Goal: Information Seeking & Learning: Learn about a topic

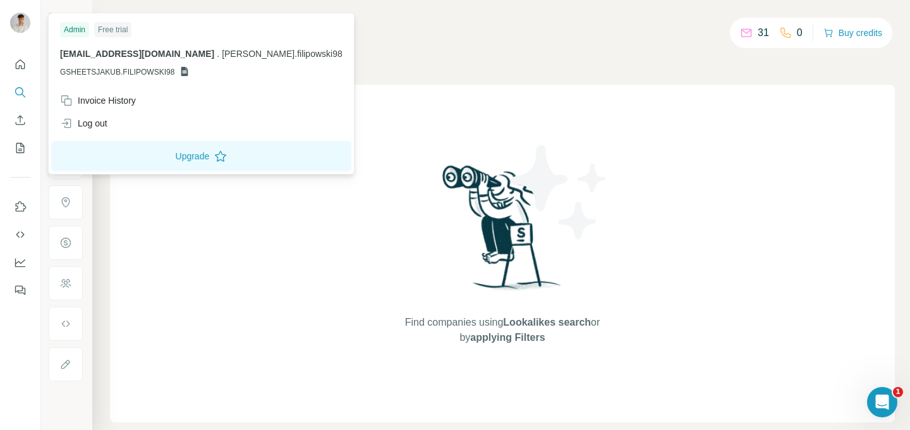
click at [25, 24] on img at bounding box center [20, 23] width 20 height 20
click at [125, 116] on div "Log out" at bounding box center [201, 123] width 298 height 23
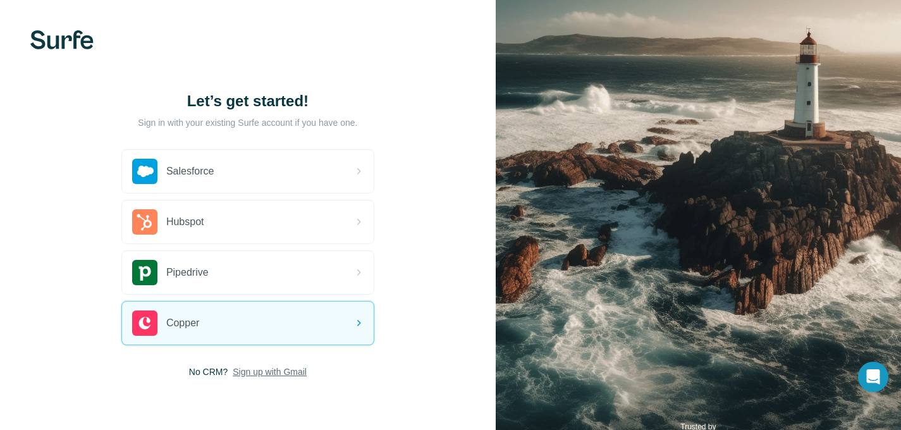
click at [248, 377] on span "Sign up with Gmail" at bounding box center [270, 371] width 74 height 13
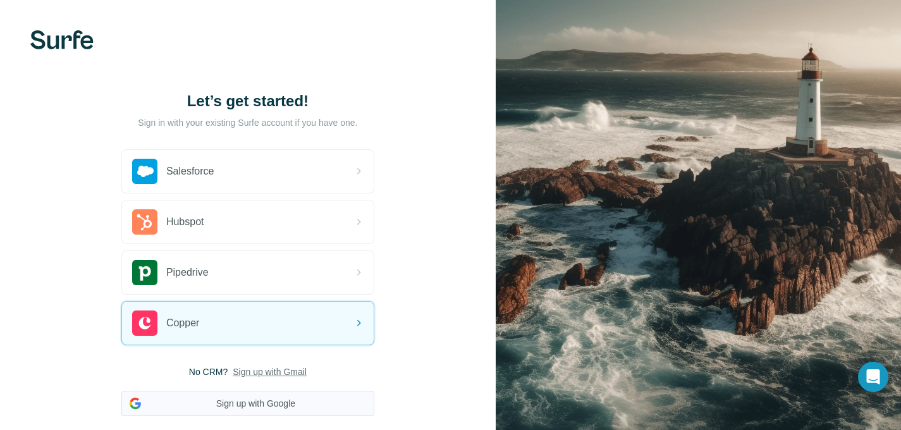
click at [272, 400] on button "Sign up with Google" at bounding box center [247, 403] width 253 height 25
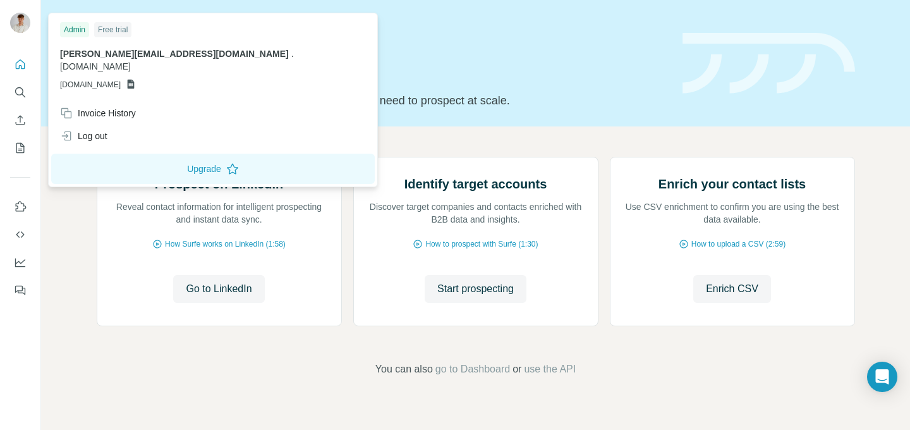
click at [29, 18] on img at bounding box center [20, 23] width 20 height 20
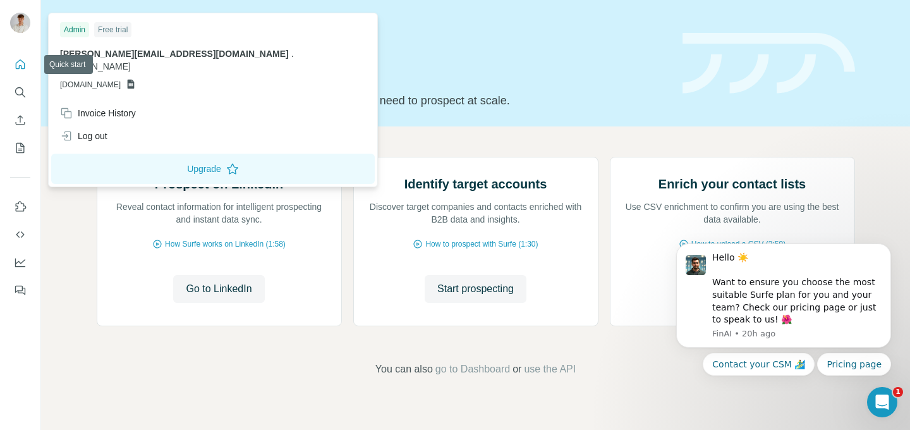
click at [19, 66] on icon "Quick start" at bounding box center [20, 63] width 9 height 9
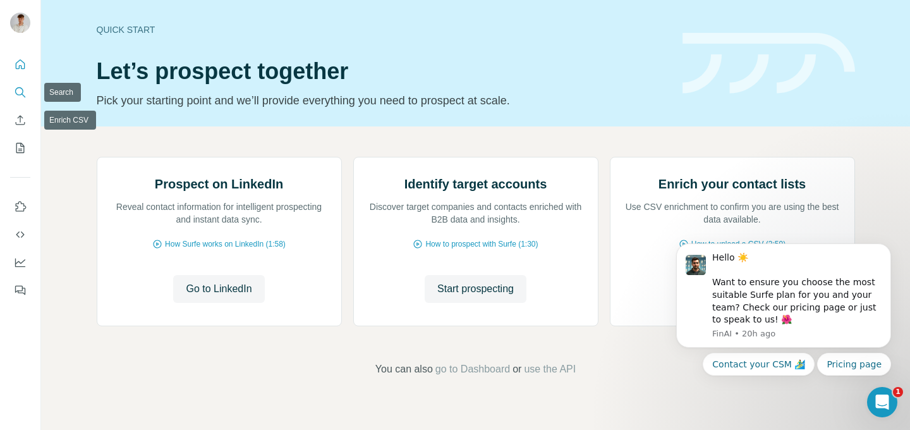
click at [23, 92] on icon "Search" at bounding box center [20, 92] width 13 height 13
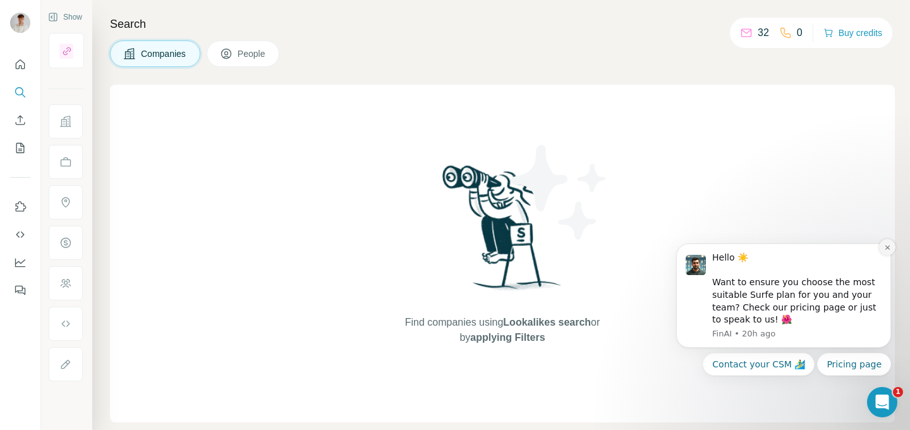
click at [887, 248] on icon "Dismiss notification" at bounding box center [887, 247] width 4 height 4
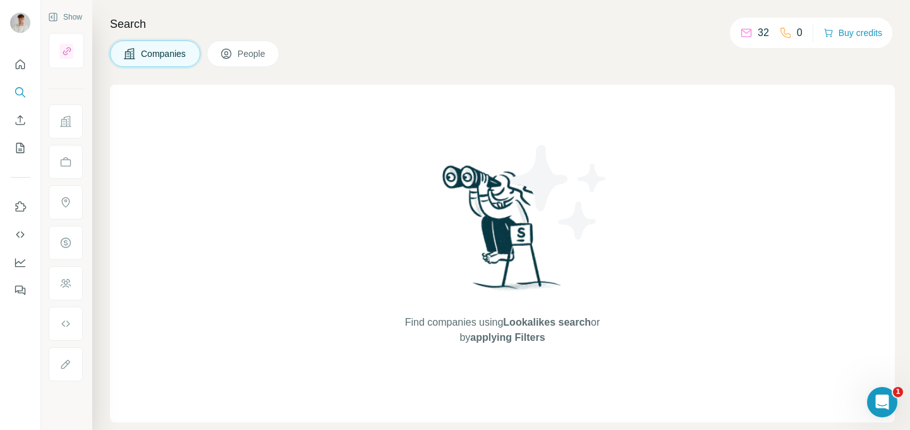
click at [272, 45] on button "People" at bounding box center [243, 53] width 73 height 27
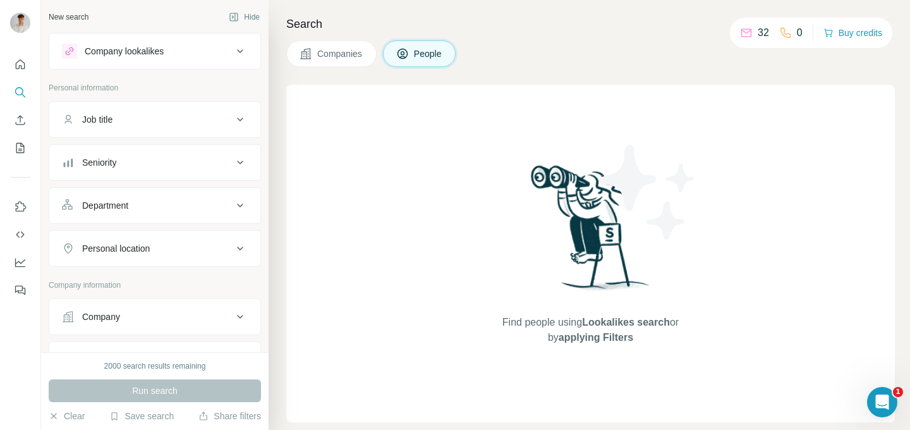
click at [314, 51] on button "Companies" at bounding box center [331, 53] width 90 height 27
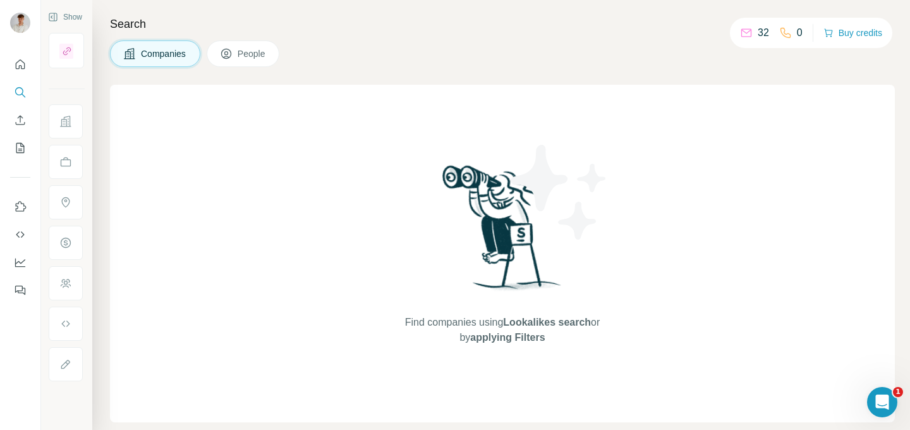
click at [164, 49] on span "Companies" at bounding box center [164, 53] width 46 height 13
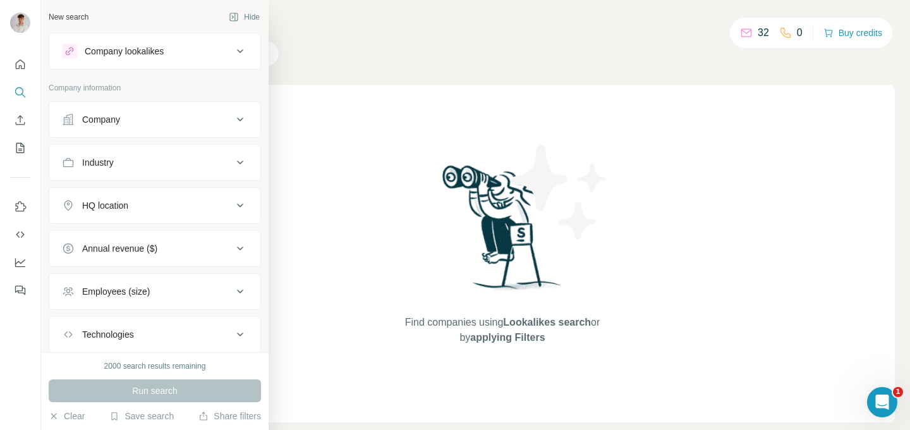
click at [67, 87] on p "Company information" at bounding box center [155, 87] width 212 height 11
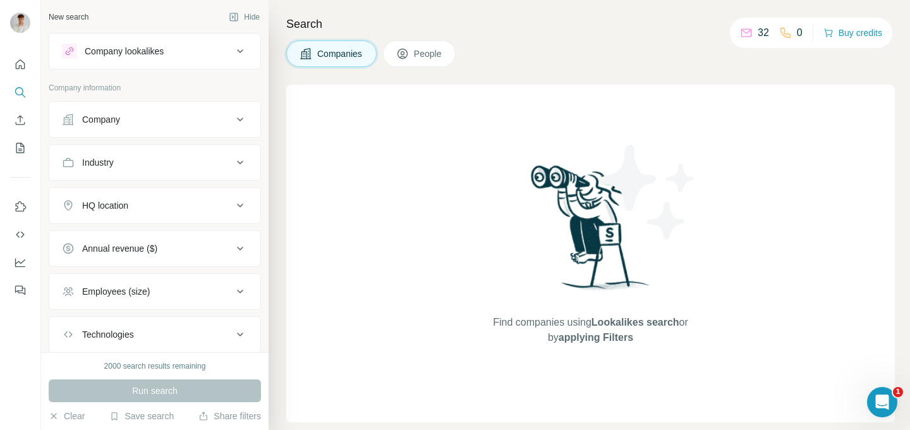
click at [112, 170] on button "Industry" at bounding box center [154, 162] width 211 height 30
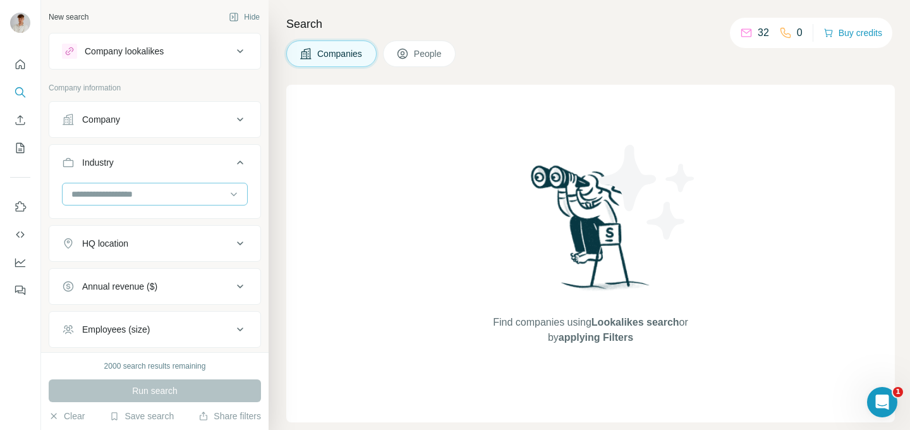
click at [113, 195] on input at bounding box center [148, 194] width 156 height 14
click at [119, 195] on input at bounding box center [148, 194] width 156 height 14
click at [121, 189] on input at bounding box center [148, 194] width 156 height 14
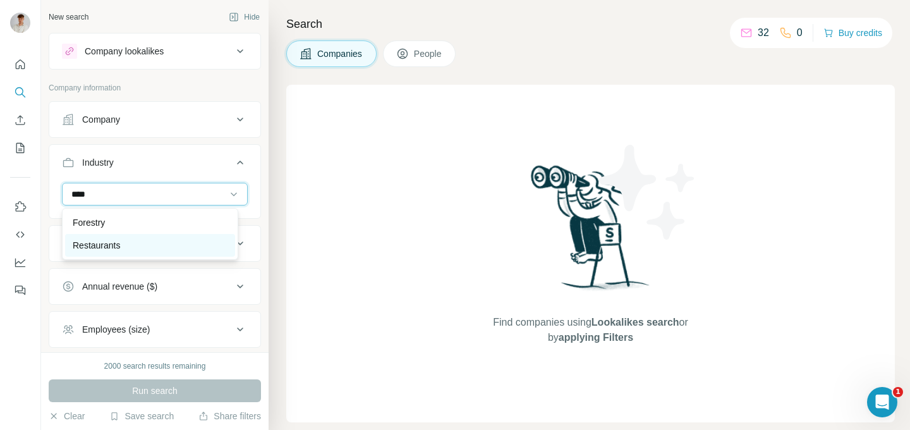
type input "****"
click at [114, 235] on div "Restaurants" at bounding box center [150, 245] width 170 height 23
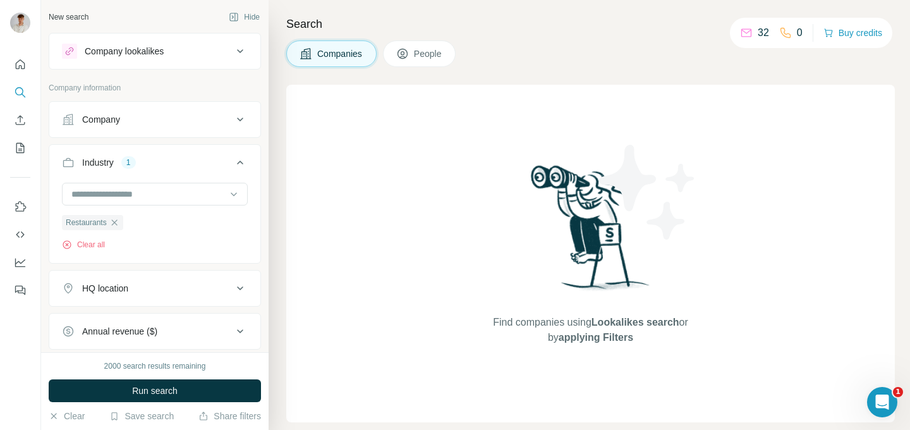
click at [175, 155] on button "Industry 1" at bounding box center [154, 164] width 211 height 35
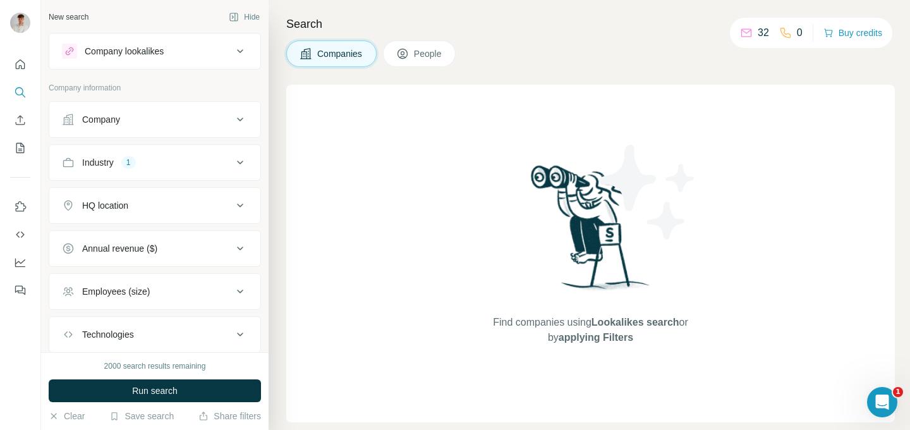
click at [147, 216] on button "HQ location" at bounding box center [154, 205] width 211 height 30
click at [149, 233] on input "text" at bounding box center [155, 237] width 186 height 23
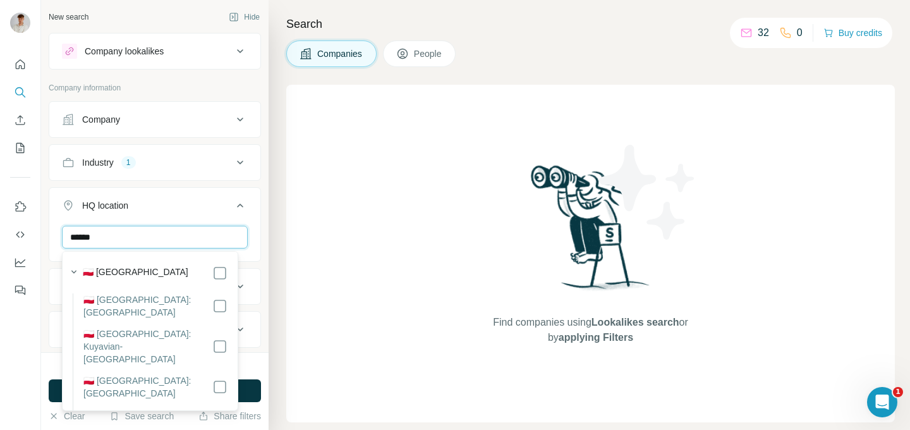
type input "******"
click at [154, 269] on div "🇵🇱 [GEOGRAPHIC_DATA]" at bounding box center [155, 273] width 145 height 15
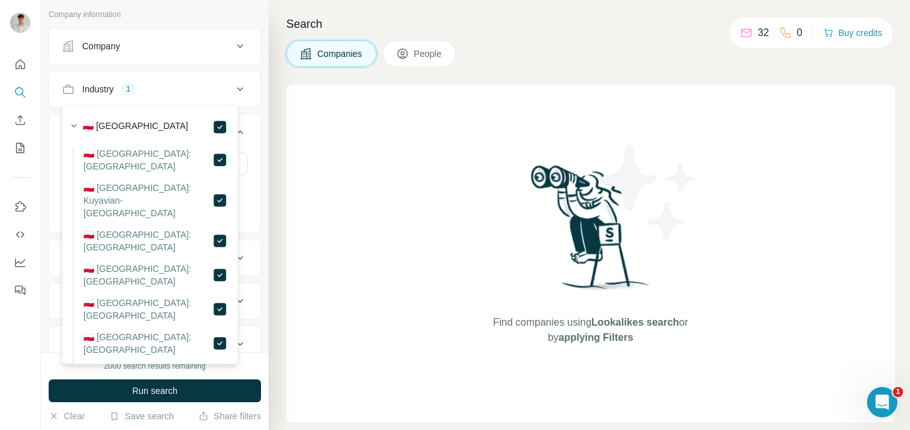
scroll to position [162, 0]
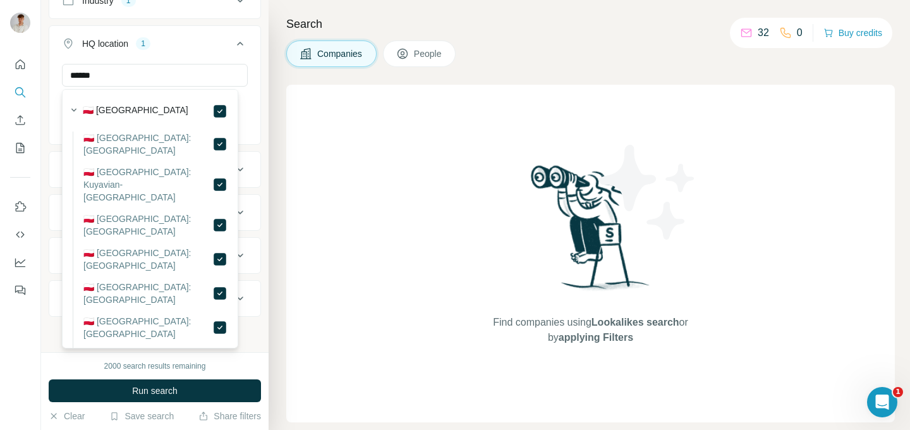
click at [195, 50] on button "HQ location 1" at bounding box center [154, 45] width 211 height 35
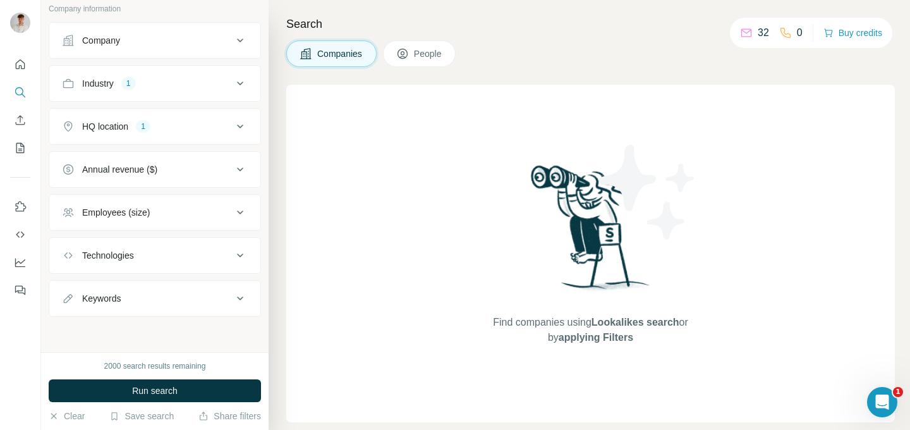
scroll to position [79, 0]
click at [173, 398] on button "Run search" at bounding box center [155, 390] width 212 height 23
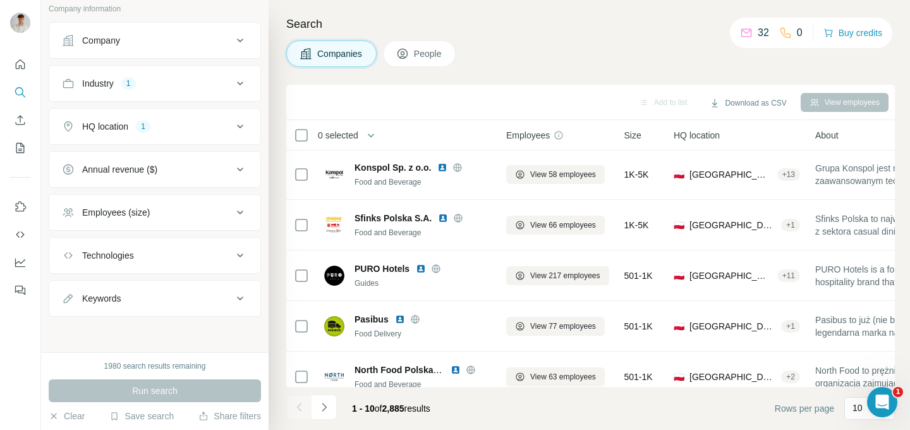
scroll to position [276, 0]
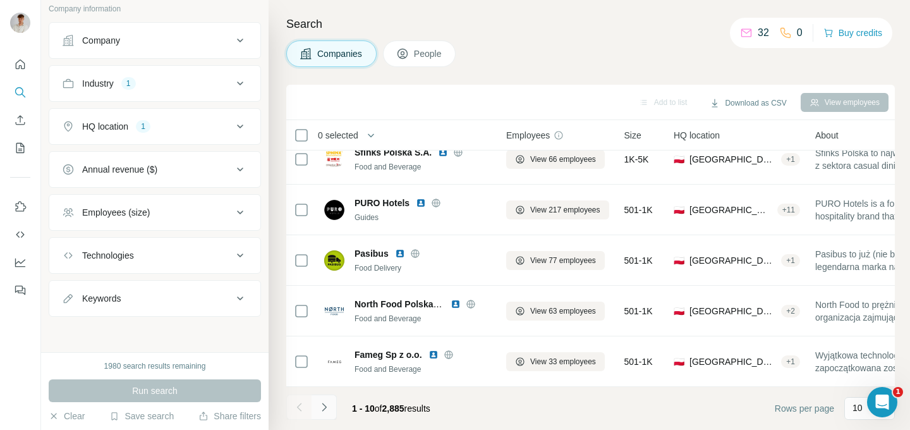
click at [325, 409] on icon "Navigate to next page" at bounding box center [324, 407] width 13 height 13
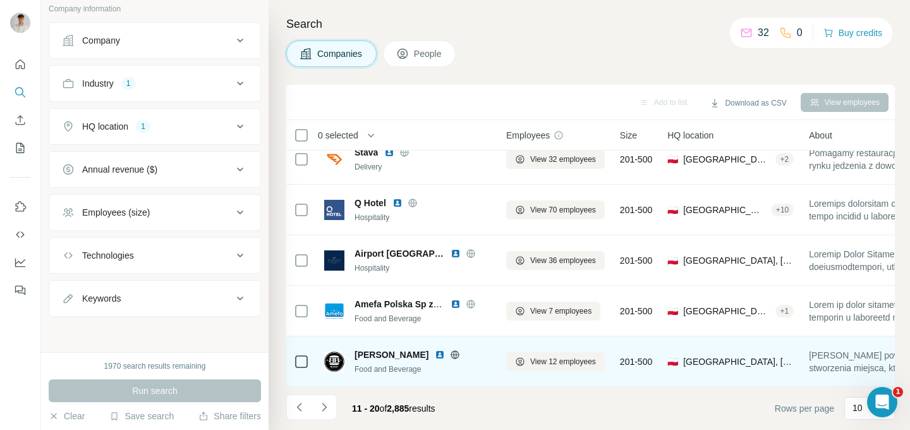
click at [382, 348] on span "[PERSON_NAME]" at bounding box center [392, 354] width 74 height 13
click at [332, 351] on img at bounding box center [334, 361] width 20 height 20
click at [401, 348] on span "[PERSON_NAME]" at bounding box center [392, 354] width 74 height 13
click at [331, 360] on img at bounding box center [334, 361] width 20 height 20
click at [435, 350] on img at bounding box center [440, 355] width 10 height 10
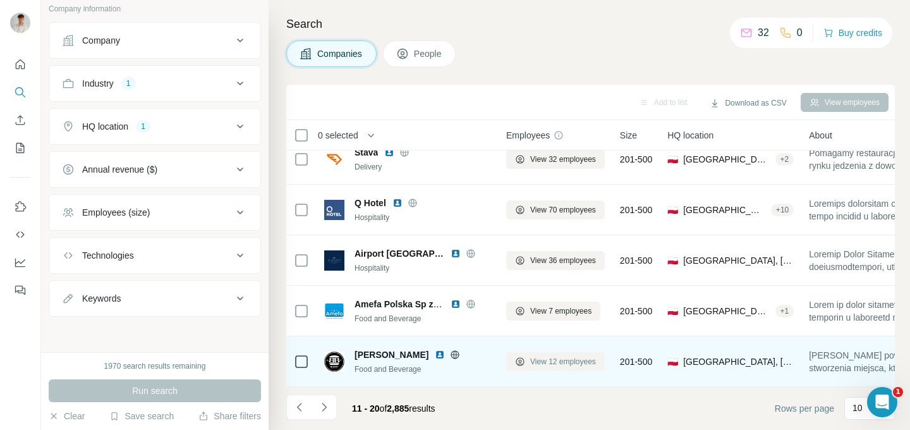
click at [534, 356] on span "View 12 employees" at bounding box center [563, 361] width 66 height 11
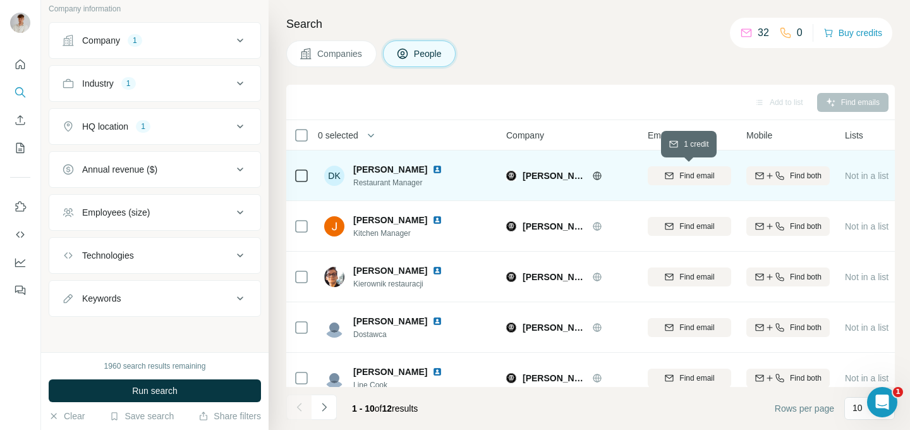
click at [687, 170] on span "Find email" at bounding box center [697, 175] width 35 height 11
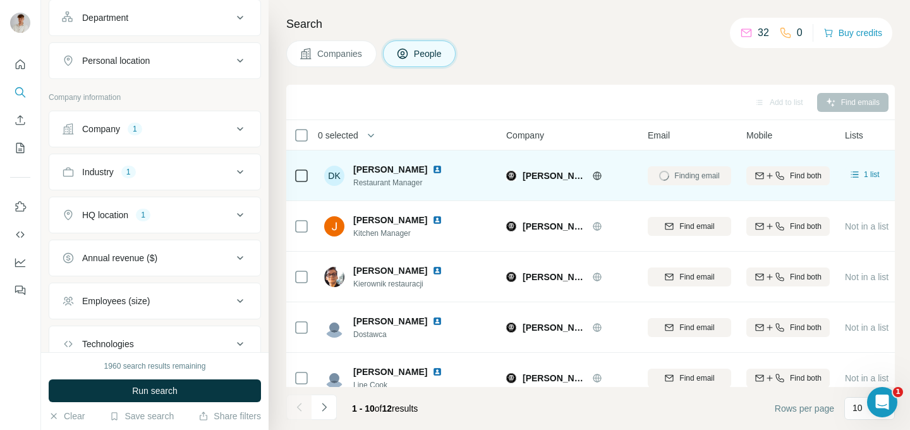
scroll to position [186, 0]
click at [174, 169] on div "Industry 1" at bounding box center [147, 173] width 171 height 13
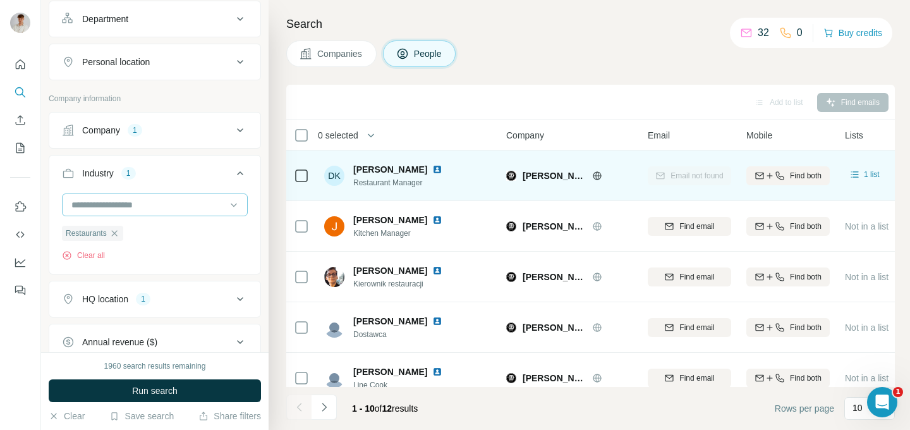
click at [134, 206] on input at bounding box center [148, 205] width 156 height 14
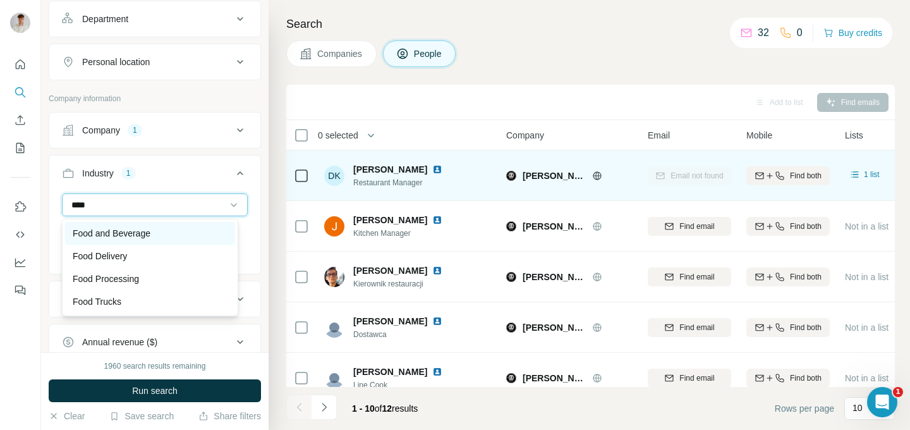
type input "****"
click at [124, 240] on div "Food and Beverage" at bounding box center [150, 233] width 170 height 23
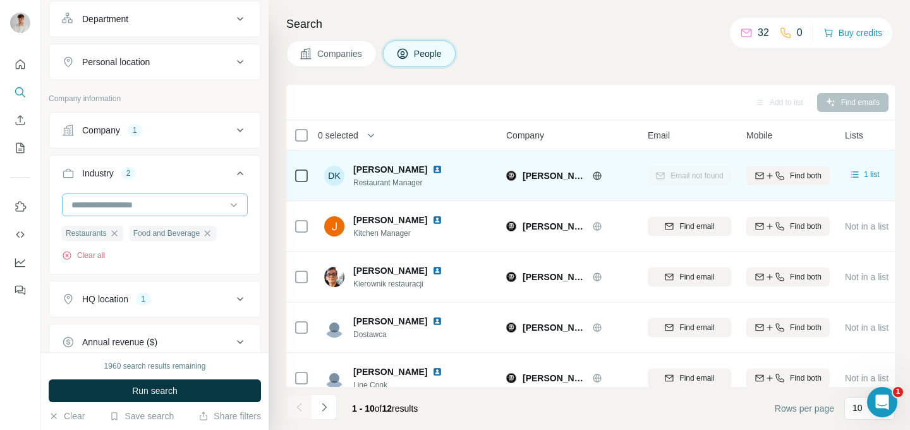
click at [154, 207] on input at bounding box center [148, 205] width 156 height 14
click at [127, 199] on input at bounding box center [148, 205] width 156 height 14
click at [128, 200] on input at bounding box center [148, 205] width 156 height 14
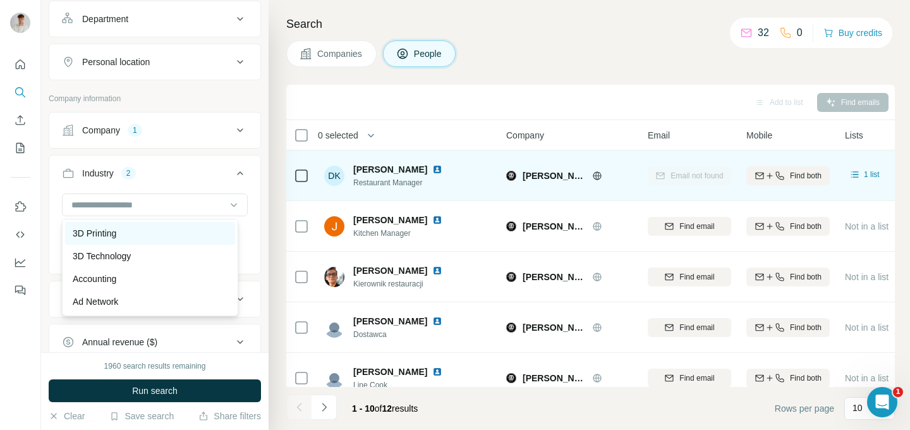
scroll to position [147, 0]
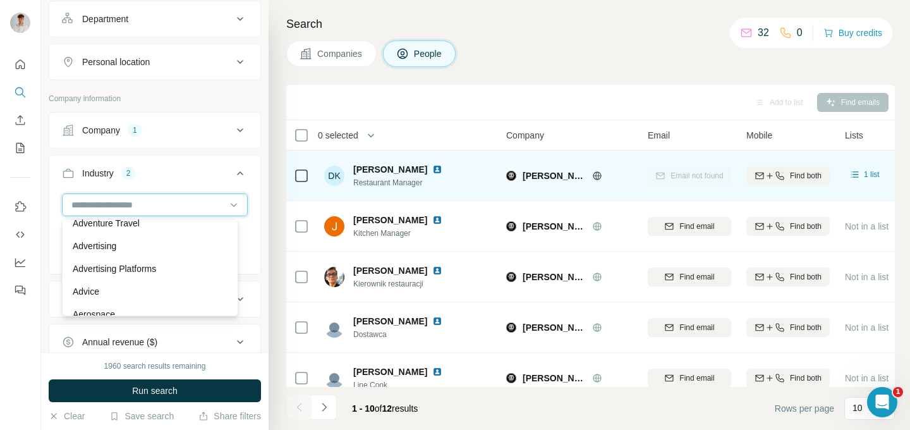
click at [165, 199] on input at bounding box center [148, 205] width 156 height 14
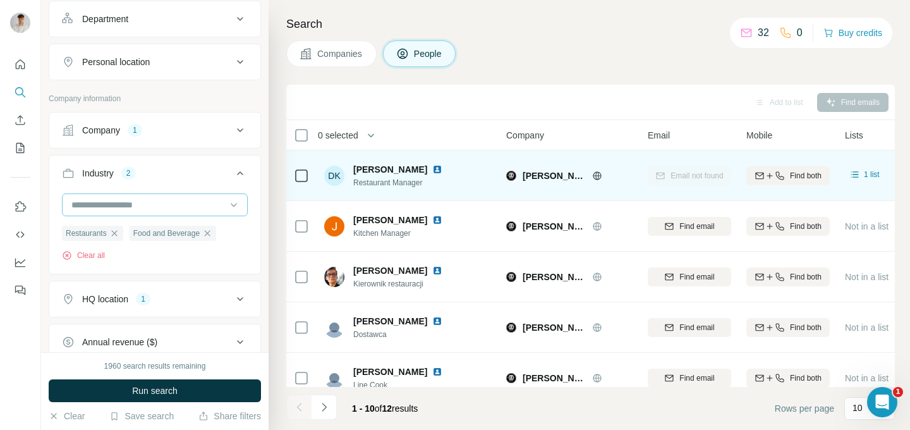
click at [165, 199] on input at bounding box center [148, 205] width 156 height 14
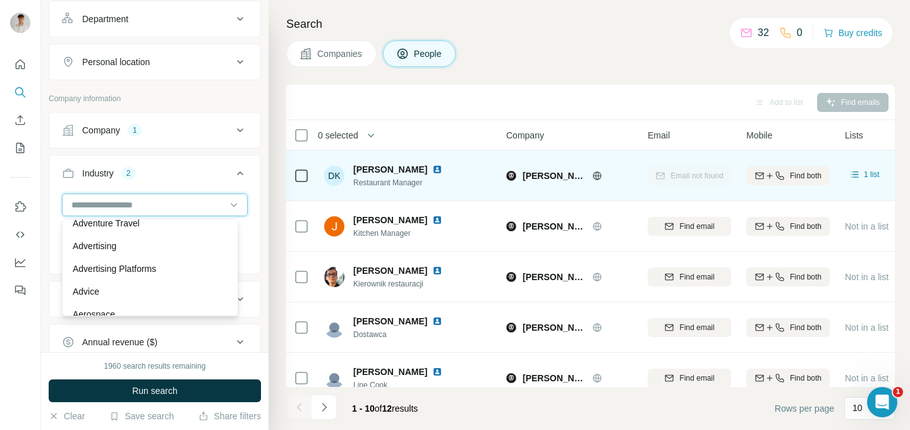
click at [114, 200] on input at bounding box center [148, 205] width 156 height 14
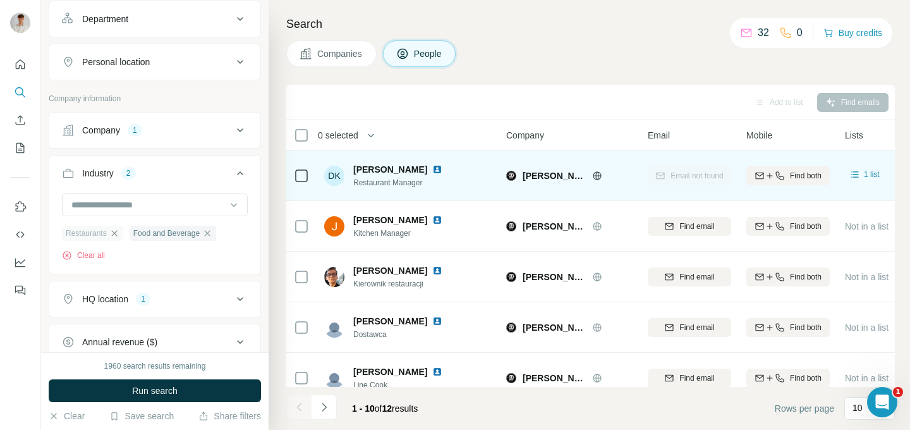
click at [115, 233] on icon "button" at bounding box center [114, 233] width 10 height 10
click at [126, 205] on input at bounding box center [148, 205] width 156 height 14
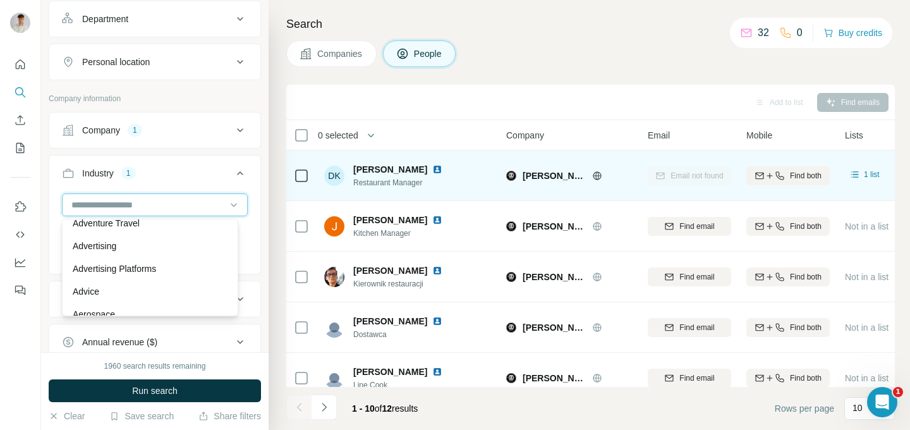
click at [126, 205] on input at bounding box center [148, 205] width 156 height 14
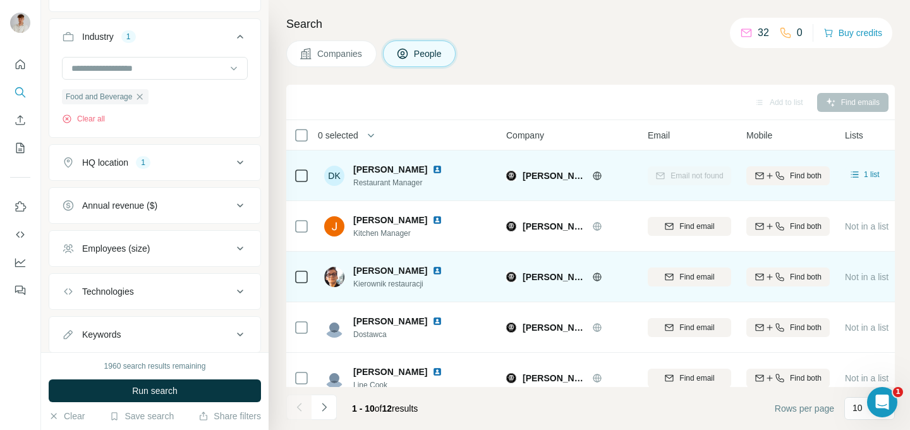
click at [389, 267] on span "[PERSON_NAME]" at bounding box center [390, 270] width 74 height 13
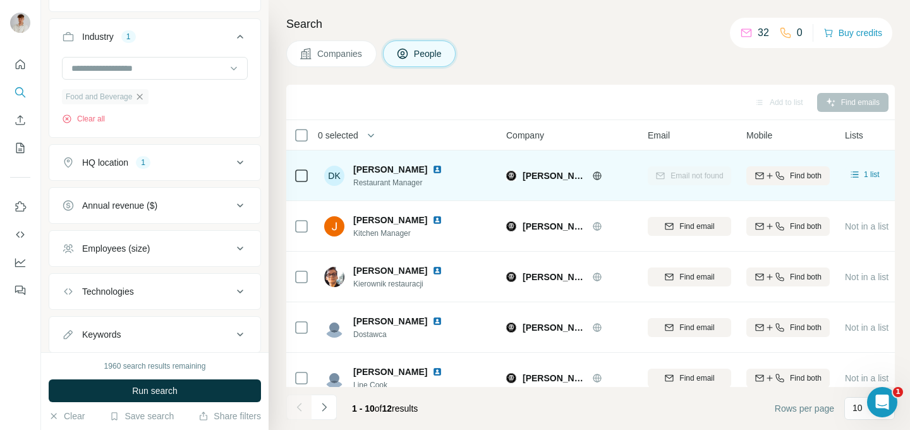
click at [144, 100] on icon "button" at bounding box center [140, 97] width 10 height 10
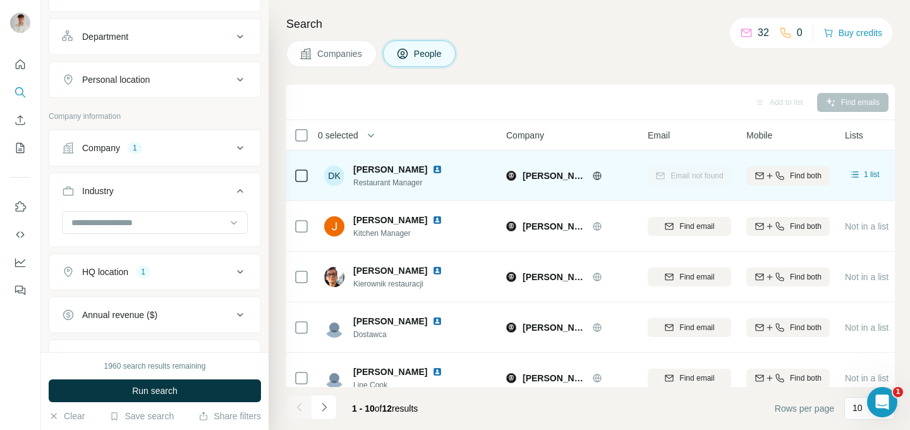
scroll to position [178, 0]
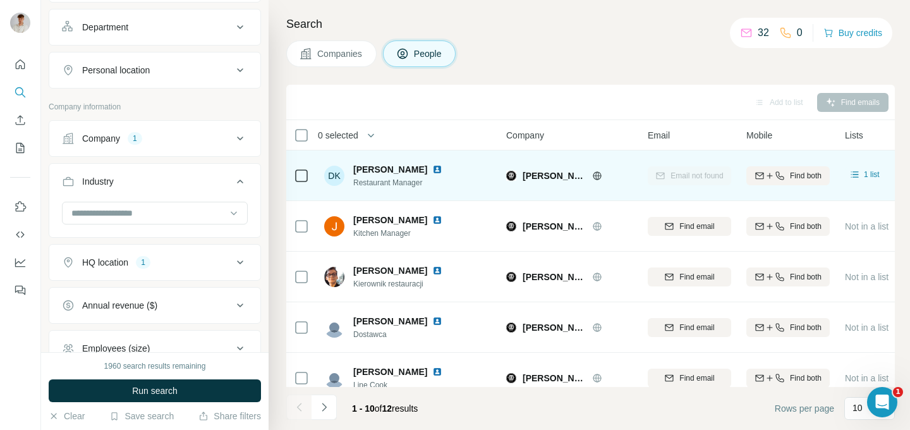
click at [162, 145] on button "Company 1" at bounding box center [154, 138] width 211 height 30
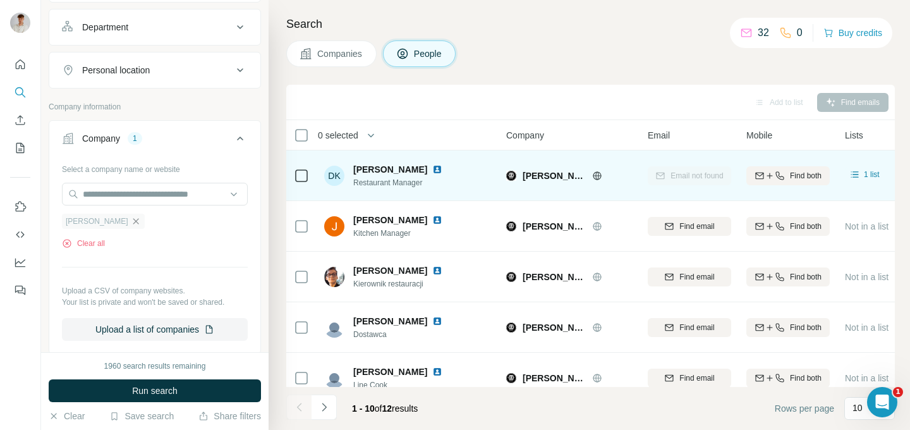
click at [133, 220] on icon "button" at bounding box center [136, 221] width 6 height 6
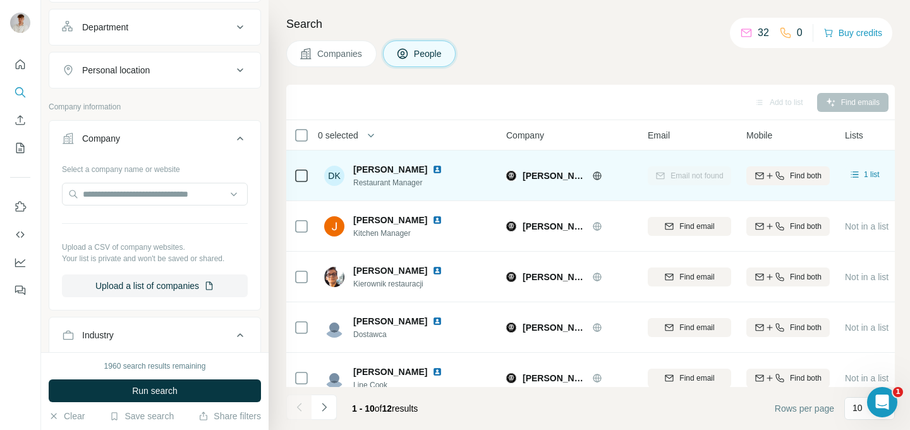
click at [152, 133] on div "Company" at bounding box center [147, 138] width 171 height 13
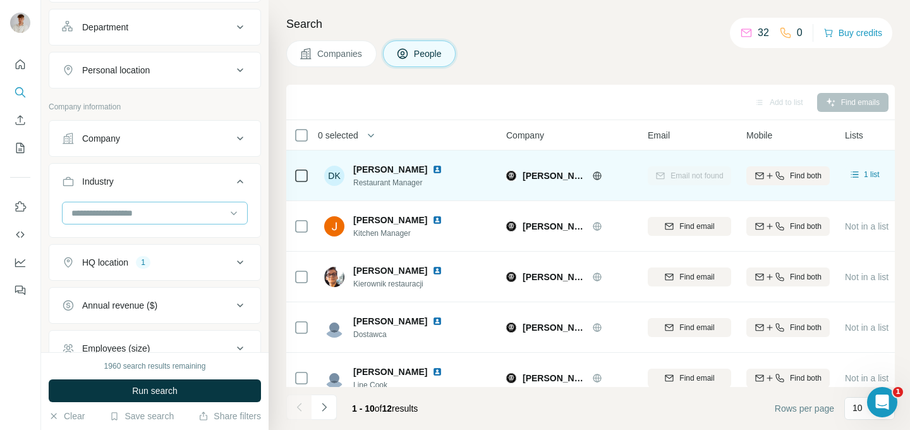
click at [125, 206] on input at bounding box center [148, 213] width 156 height 14
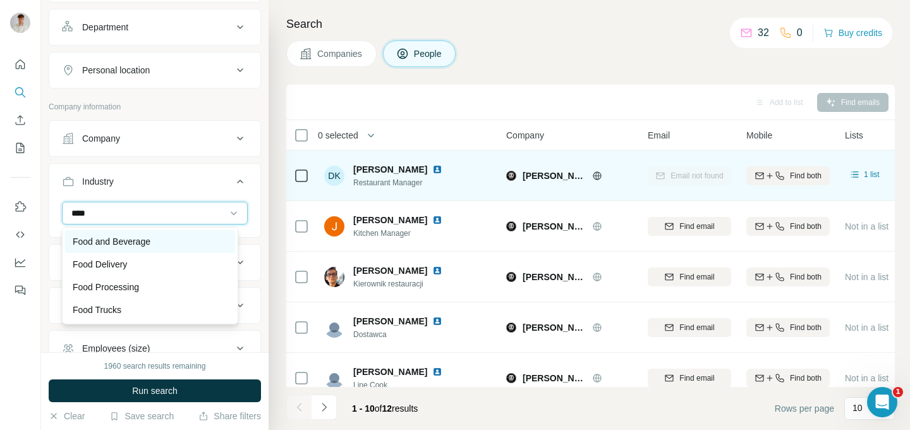
type input "****"
click at [124, 239] on p "Food and Beverage" at bounding box center [112, 241] width 78 height 13
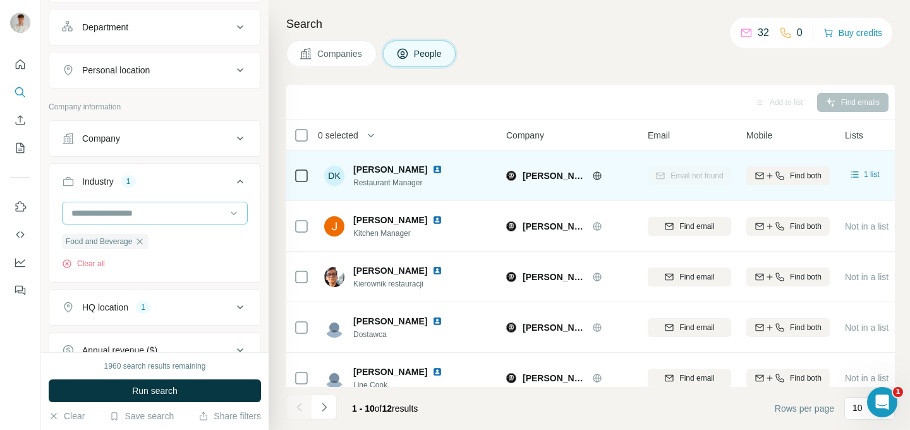
click at [126, 211] on input at bounding box center [148, 213] width 156 height 14
click at [128, 213] on input at bounding box center [148, 213] width 156 height 14
click at [178, 396] on span "Run search" at bounding box center [155, 390] width 46 height 13
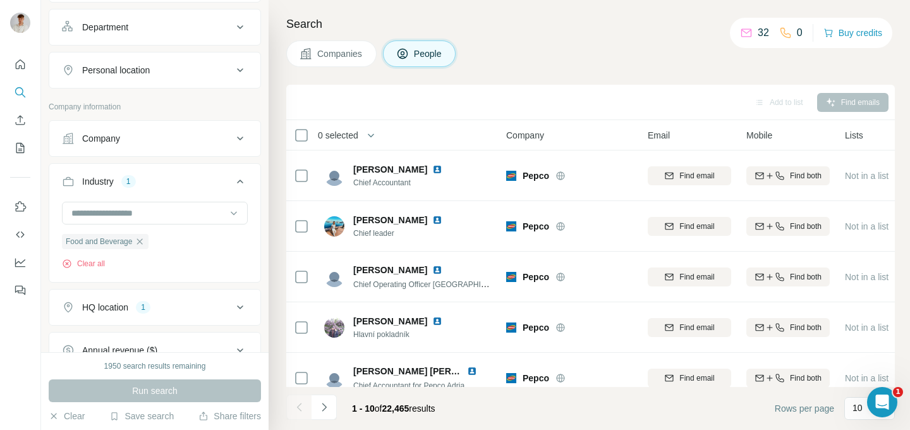
click at [314, 59] on button "Companies" at bounding box center [331, 53] width 90 height 27
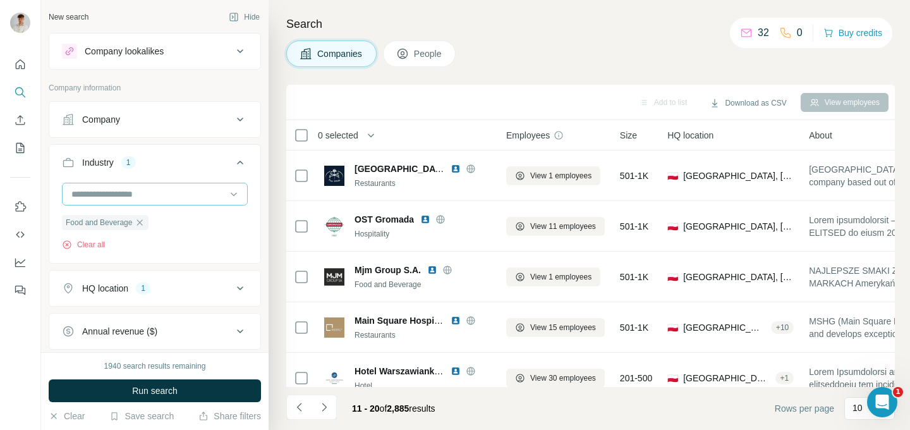
click at [145, 190] on input at bounding box center [148, 194] width 156 height 14
type input "****"
click at [120, 221] on div "Bakery" at bounding box center [150, 222] width 176 height 29
click at [145, 219] on icon "button" at bounding box center [140, 222] width 10 height 10
click at [137, 196] on input at bounding box center [148, 194] width 156 height 14
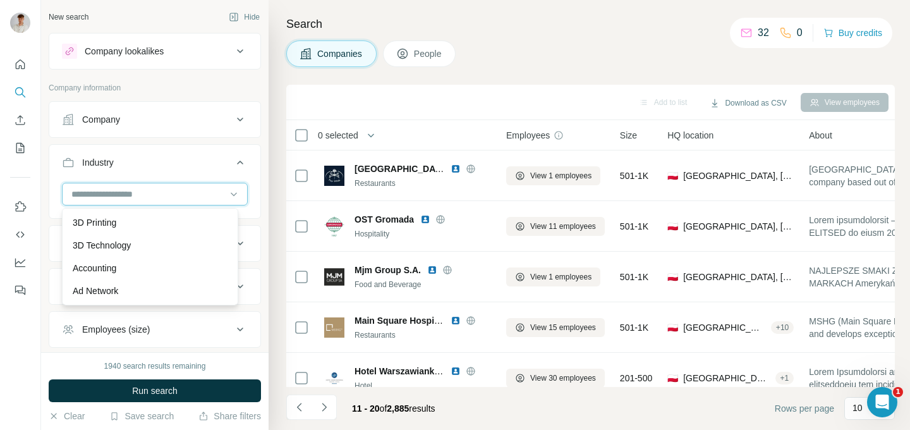
click at [139, 195] on input at bounding box center [148, 194] width 156 height 14
click at [148, 194] on input at bounding box center [148, 194] width 156 height 14
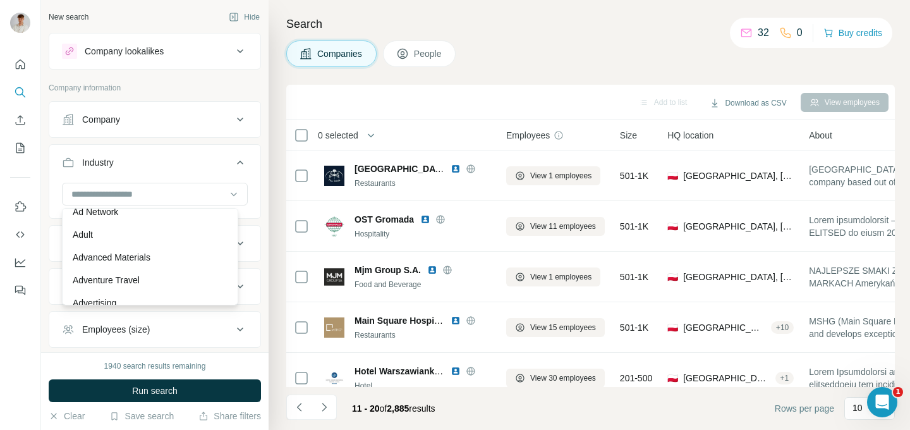
click at [187, 149] on button "Industry" at bounding box center [154, 164] width 211 height 35
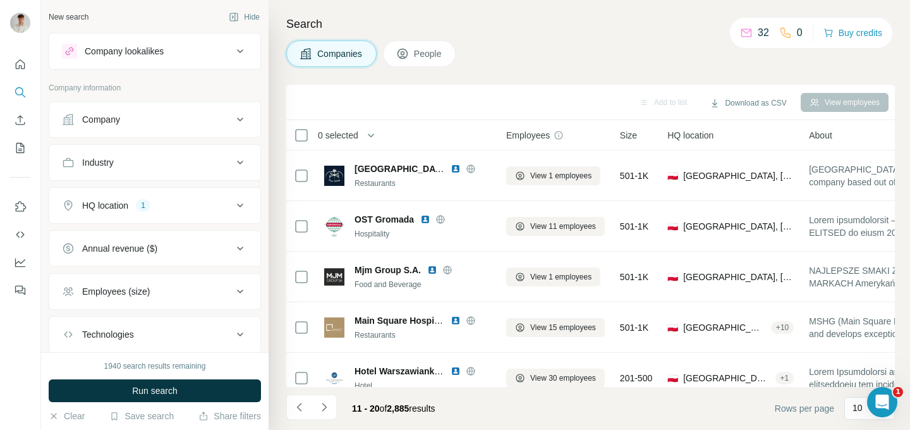
click at [187, 149] on button "Industry" at bounding box center [154, 162] width 211 height 30
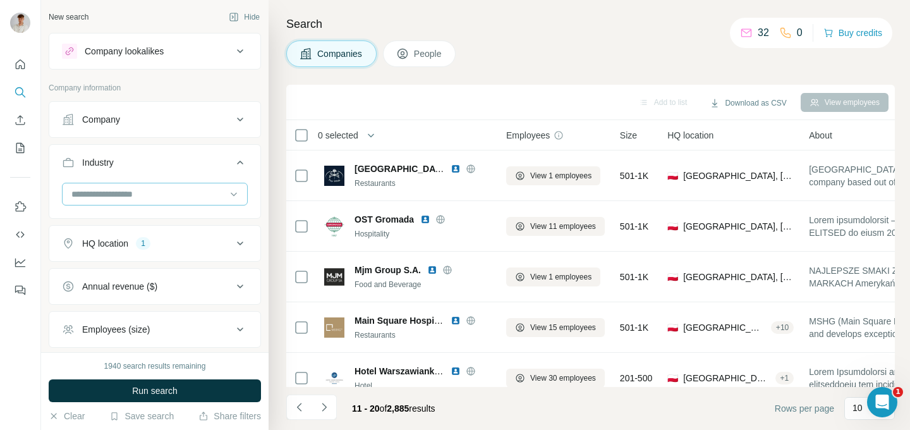
click at [169, 185] on div at bounding box center [148, 193] width 156 height 21
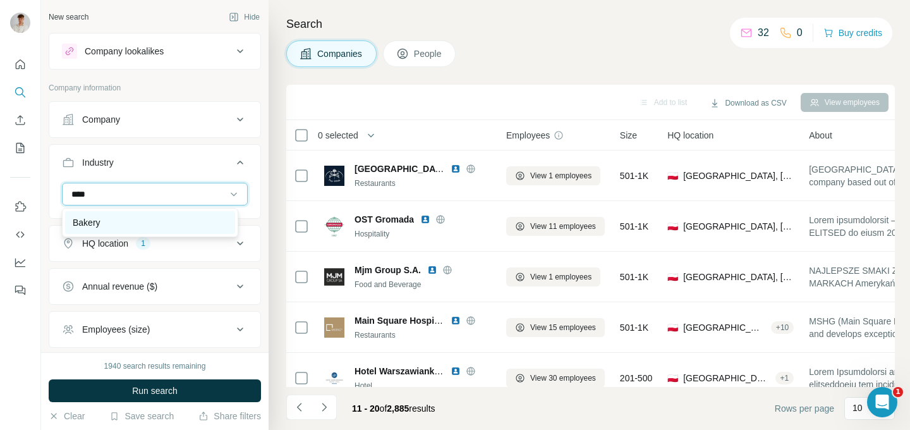
type input "****"
click at [147, 217] on div "Bakery" at bounding box center [150, 222] width 155 height 13
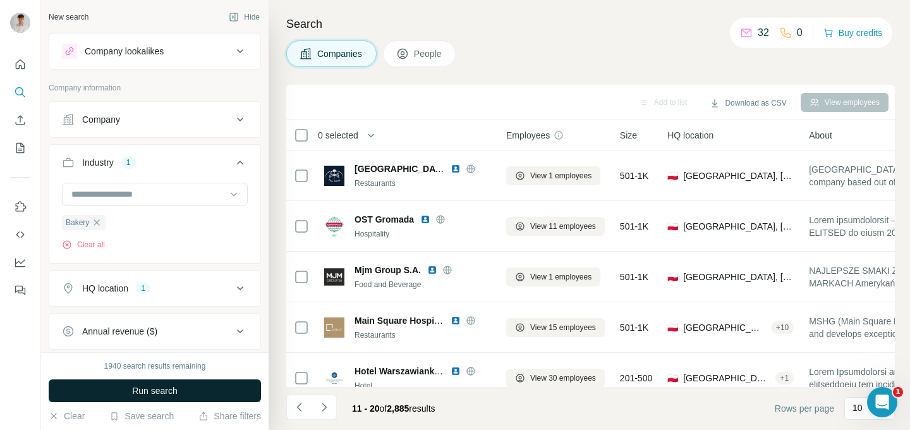
click at [166, 385] on span "Run search" at bounding box center [155, 390] width 46 height 13
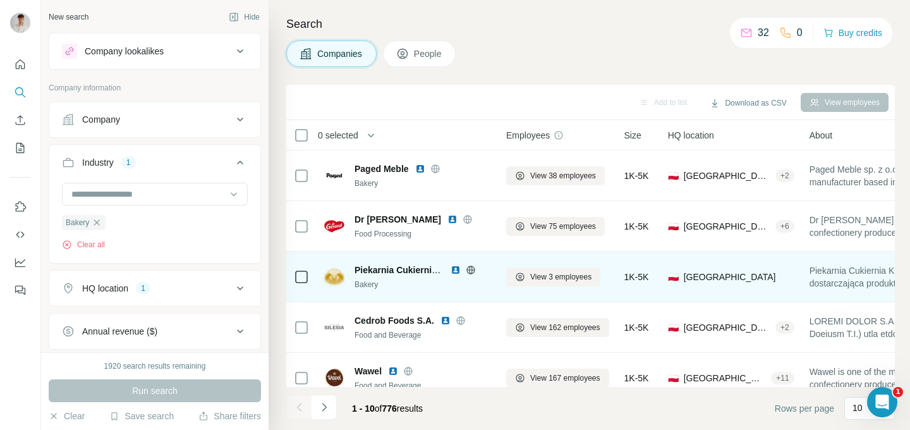
click at [329, 276] on img at bounding box center [334, 277] width 20 height 20
click at [530, 278] on span "View 3 employees" at bounding box center [560, 276] width 61 height 11
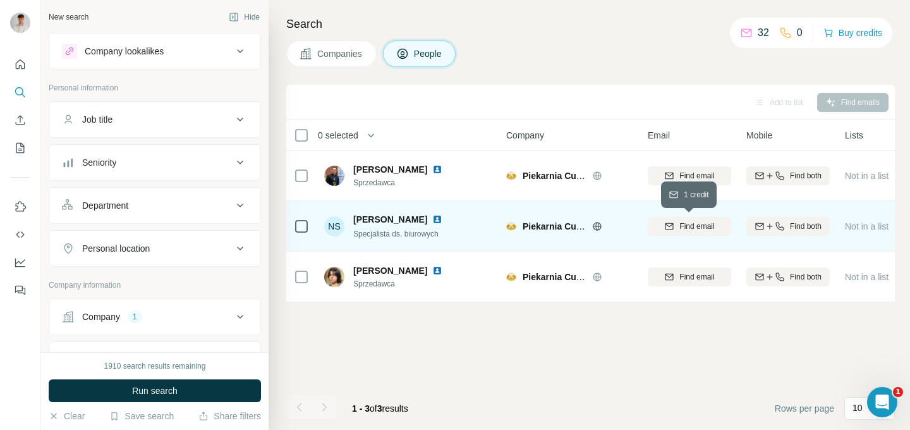
click at [671, 230] on icon "button" at bounding box center [669, 226] width 10 height 10
click at [532, 85] on div "Add to list Find emails" at bounding box center [590, 102] width 609 height 35
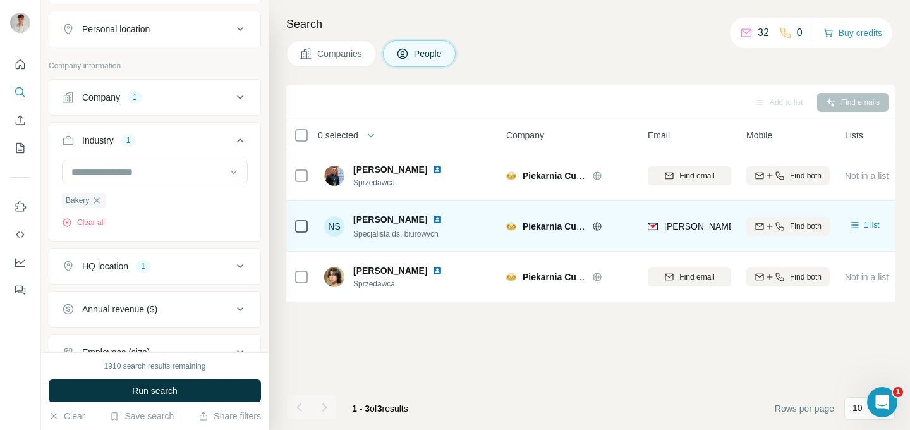
scroll to position [221, 0]
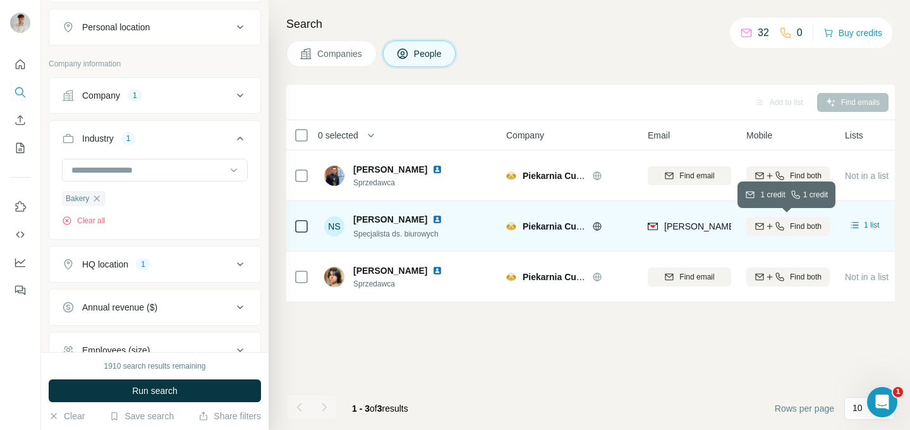
click at [775, 223] on icon "button" at bounding box center [780, 226] width 10 height 10
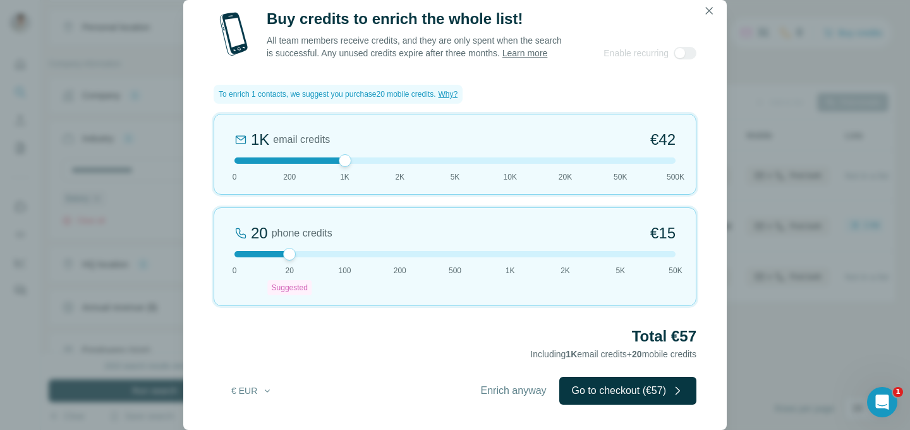
drag, startPoint x: 240, startPoint y: 160, endPoint x: 332, endPoint y: 161, distance: 92.3
click at [332, 161] on div at bounding box center [455, 160] width 441 height 6
drag, startPoint x: 292, startPoint y: 257, endPoint x: 299, endPoint y: 257, distance: 7.0
click at [299, 257] on div "20 phone credits €15 0 20 Suggested 100 200 500 1K 2K 5K 50K" at bounding box center [455, 256] width 483 height 99
drag, startPoint x: 347, startPoint y: 162, endPoint x: 387, endPoint y: 162, distance: 39.8
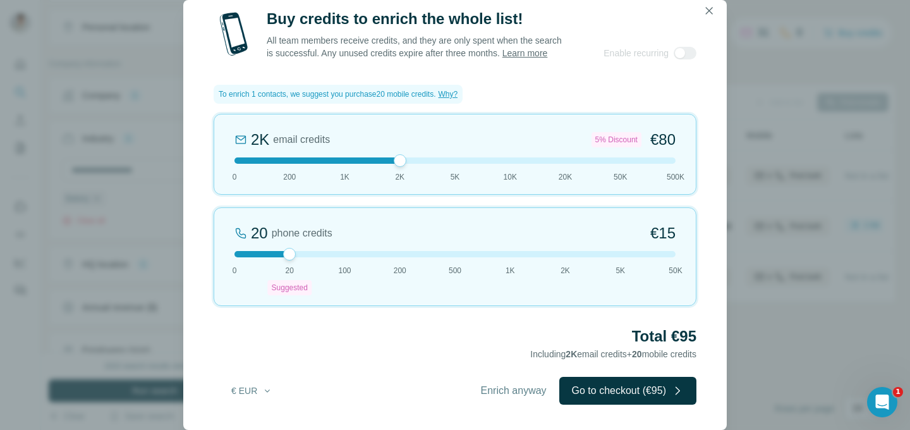
click at [387, 162] on div at bounding box center [455, 160] width 441 height 6
drag, startPoint x: 293, startPoint y: 252, endPoint x: 352, endPoint y: 252, distance: 58.8
click at [352, 252] on div at bounding box center [455, 254] width 441 height 6
drag, startPoint x: 398, startPoint y: 161, endPoint x: 287, endPoint y: 162, distance: 110.6
click at [287, 162] on div at bounding box center [289, 160] width 13 height 13
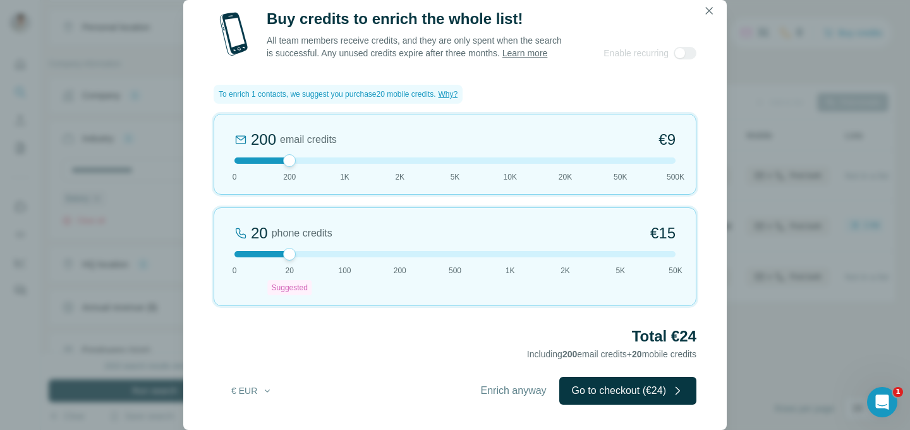
drag, startPoint x: 342, startPoint y: 254, endPoint x: 298, endPoint y: 255, distance: 43.6
click at [298, 255] on div at bounding box center [455, 254] width 441 height 6
drag, startPoint x: 290, startPoint y: 161, endPoint x: 322, endPoint y: 161, distance: 32.9
click at [322, 161] on div at bounding box center [455, 160] width 441 height 6
click at [742, 68] on div "Buy credits to enrich the whole list! All team members receive credits, and the…" at bounding box center [455, 215] width 910 height 430
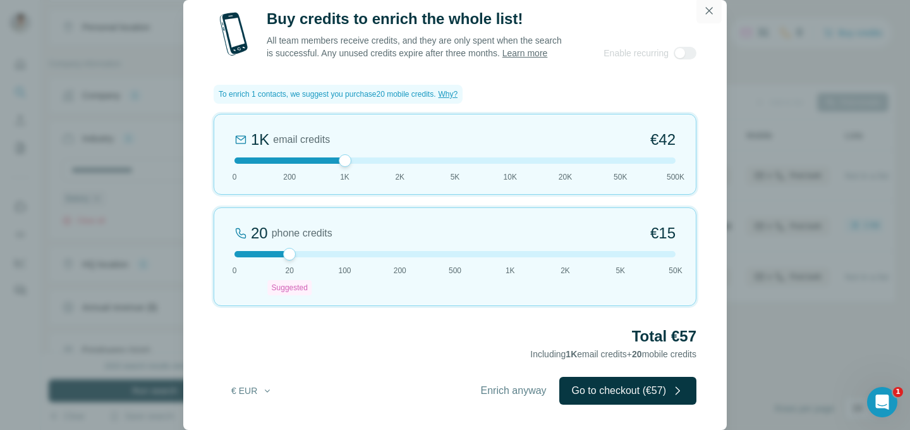
click at [711, 4] on icon "button" at bounding box center [709, 10] width 13 height 13
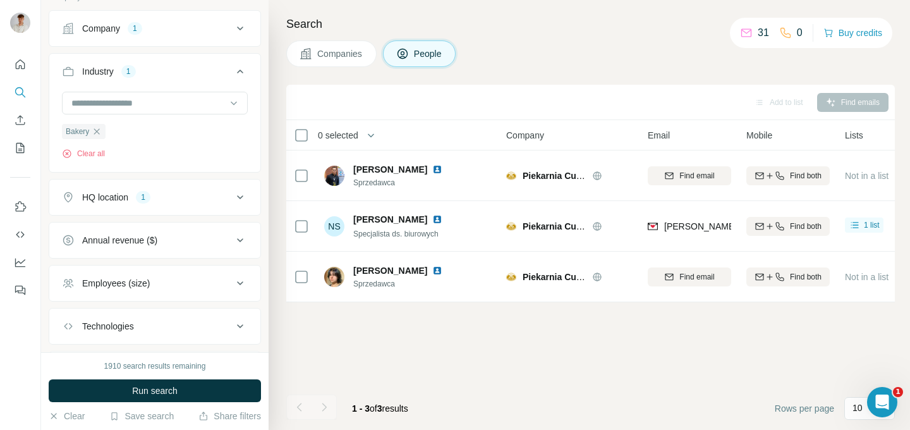
scroll to position [286, 0]
click at [331, 51] on span "Companies" at bounding box center [340, 53] width 46 height 13
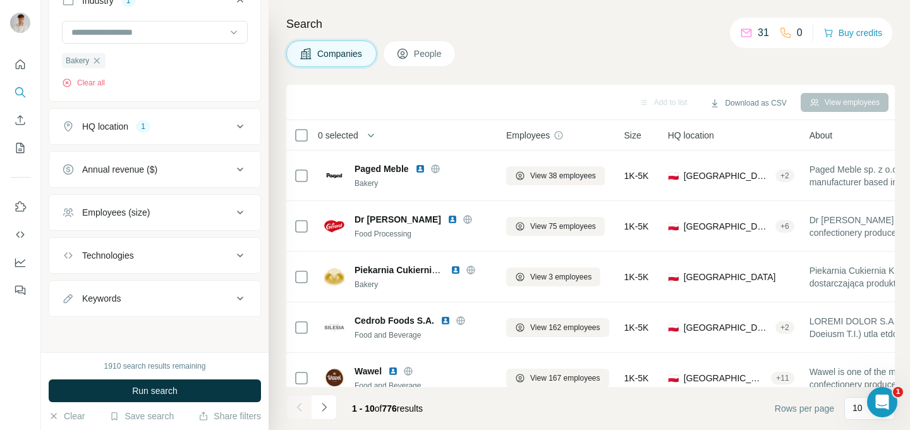
scroll to position [89, 0]
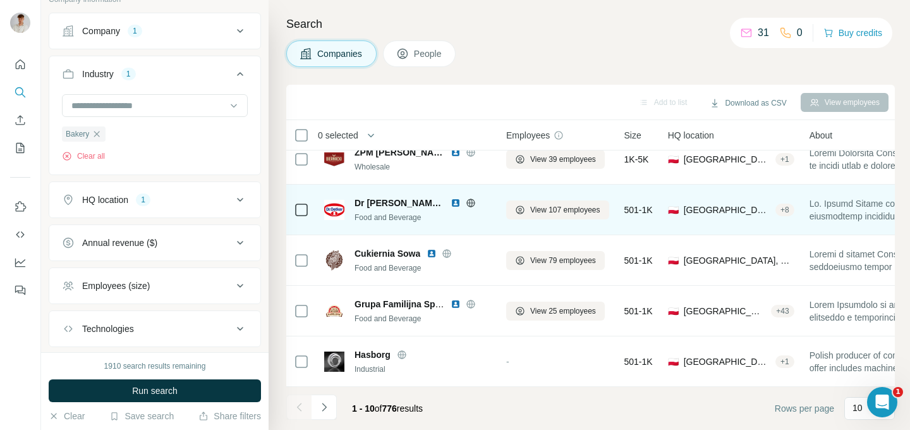
scroll to position [276, 0]
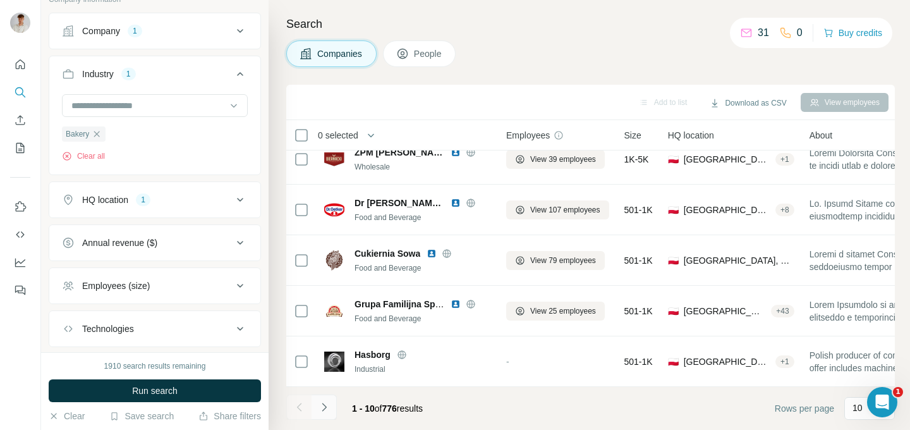
click at [321, 410] on icon "Navigate to next page" at bounding box center [324, 407] width 13 height 13
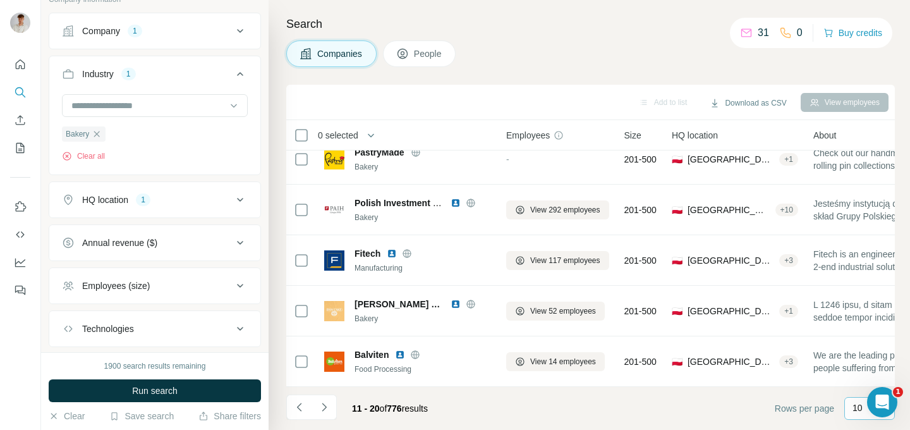
click at [857, 411] on p "10" at bounding box center [858, 407] width 10 height 13
click at [858, 305] on p "60" at bounding box center [860, 311] width 10 height 13
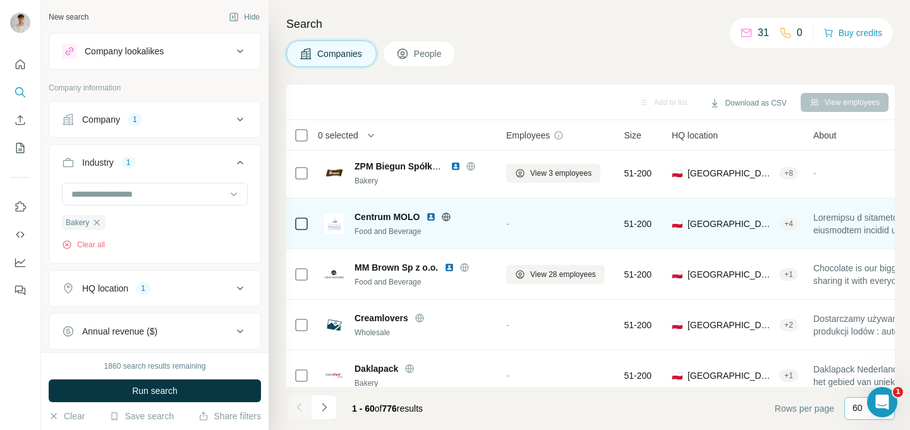
scroll to position [2064, 0]
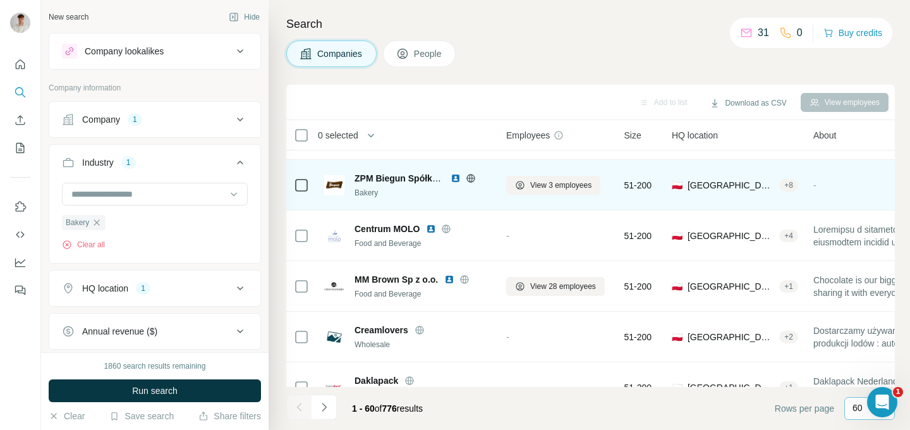
click at [389, 180] on span "ZPM Biegun Spółka z ograniczoną odpowiedzialnością Sp K" at bounding box center [481, 178] width 253 height 10
click at [389, 176] on span "ZPM Biegun Spółka z ograniczoną odpowiedzialnością Sp K" at bounding box center [481, 178] width 253 height 10
click at [333, 186] on img at bounding box center [334, 185] width 20 height 20
click at [361, 175] on span "ZPM Biegun Spółka z ograniczoną odpowiedzialnością Sp K" at bounding box center [481, 178] width 253 height 10
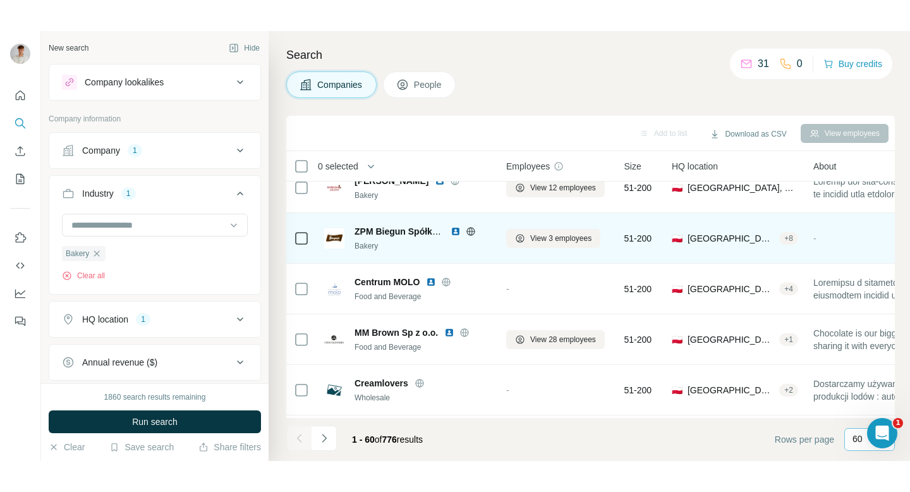
scroll to position [2042, 0]
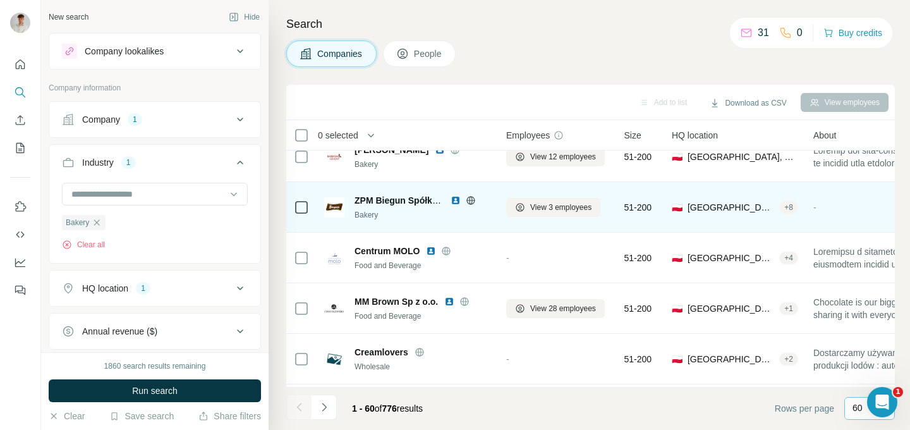
click at [468, 199] on icon at bounding box center [471, 200] width 10 height 10
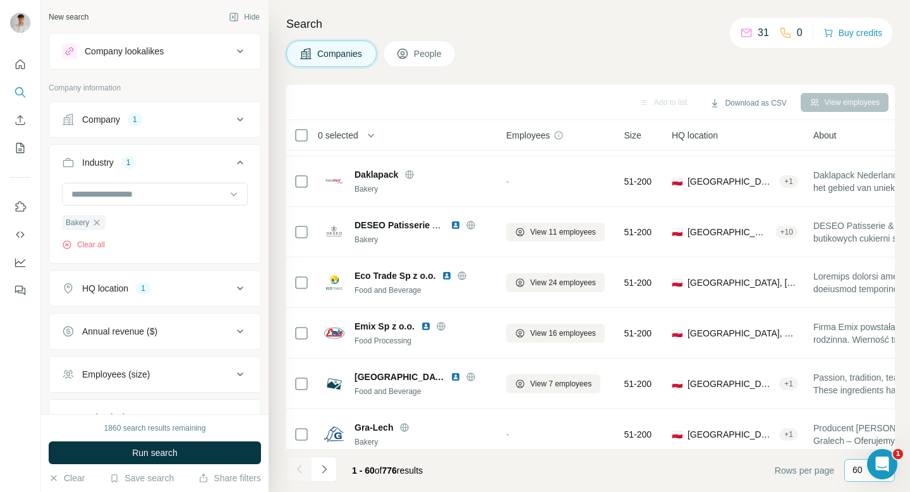
scroll to position [2533, 0]
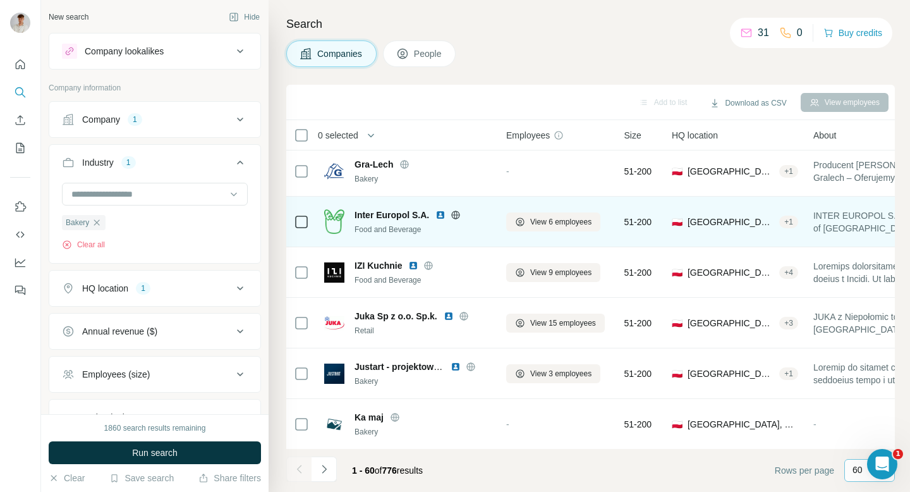
click at [336, 228] on img at bounding box center [334, 221] width 20 height 25
click at [456, 215] on icon at bounding box center [456, 215] width 3 height 8
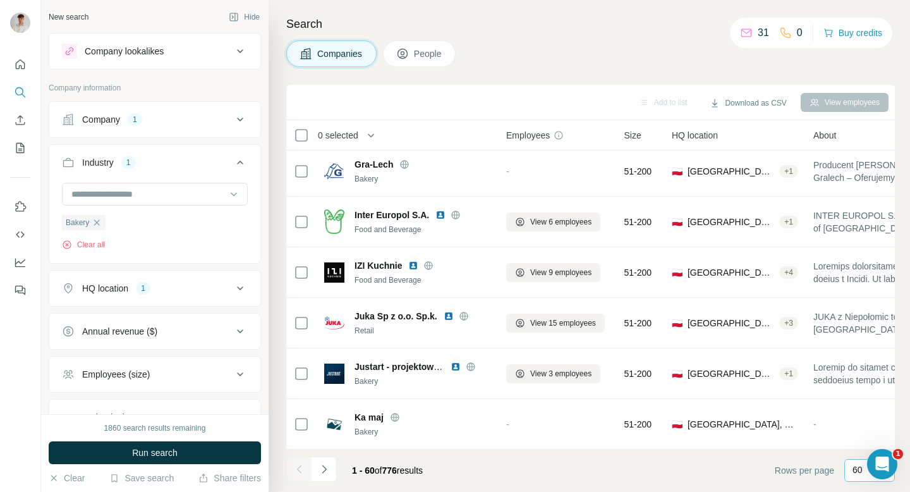
click at [135, 54] on div "Company lookalikes" at bounding box center [124, 51] width 79 height 13
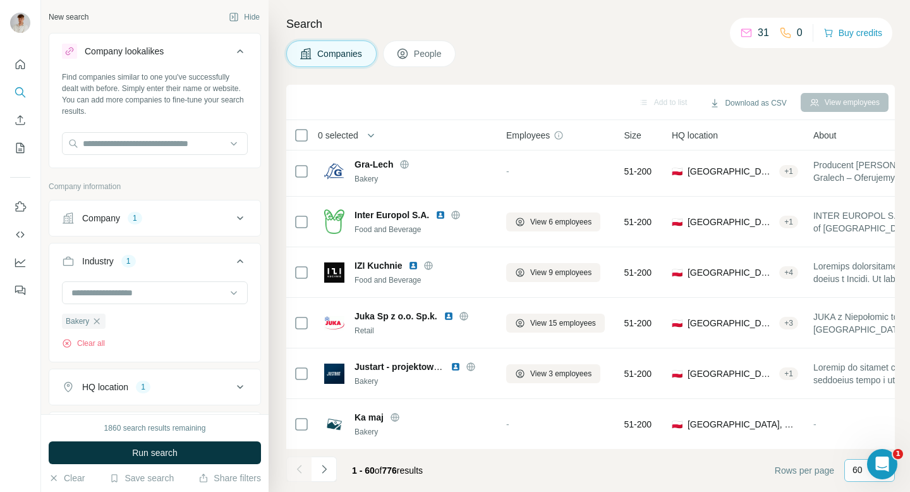
click at [144, 51] on div "Company lookalikes" at bounding box center [124, 51] width 79 height 13
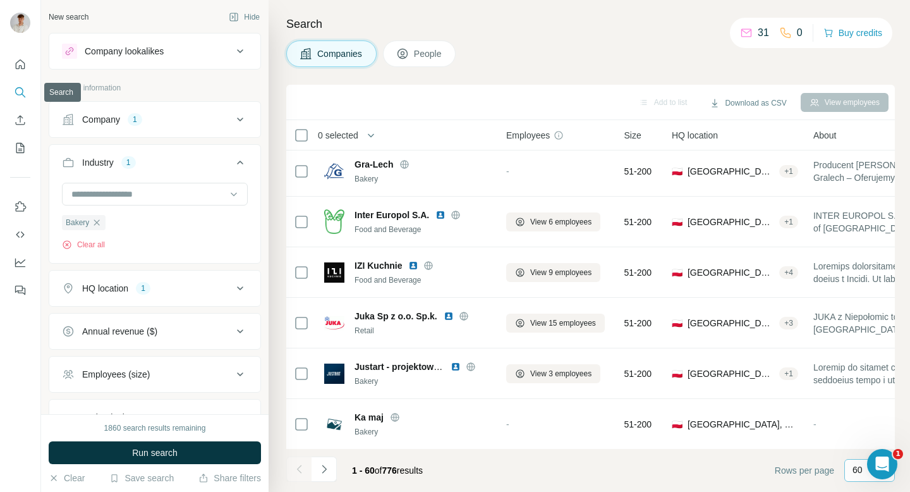
click at [23, 85] on button "Search" at bounding box center [20, 92] width 20 height 23
click at [169, 137] on div "Company 1" at bounding box center [155, 119] width 212 height 37
click at [177, 128] on button "Company 1" at bounding box center [154, 119] width 211 height 30
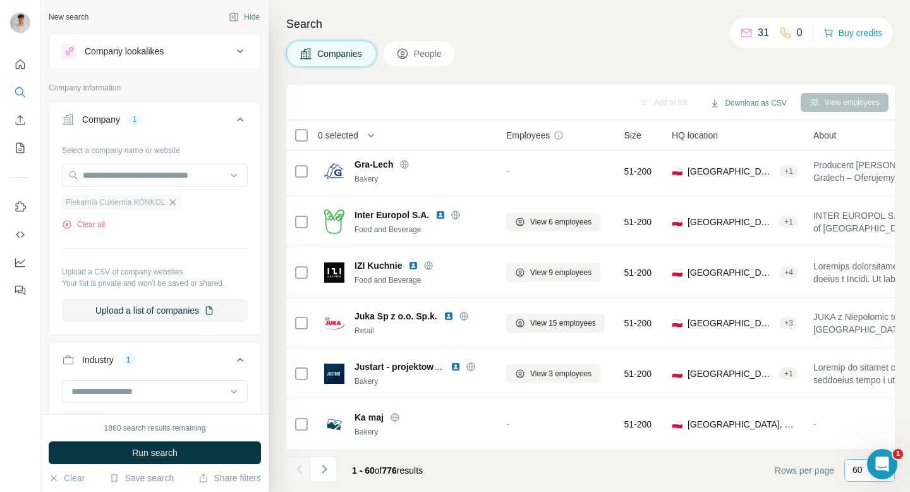
click at [173, 200] on icon "button" at bounding box center [173, 202] width 10 height 10
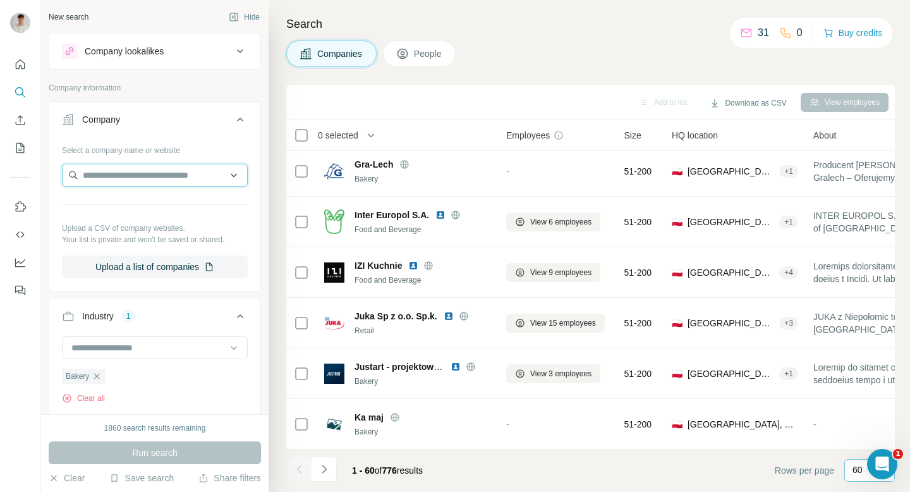
click at [168, 175] on input "text" at bounding box center [155, 175] width 186 height 23
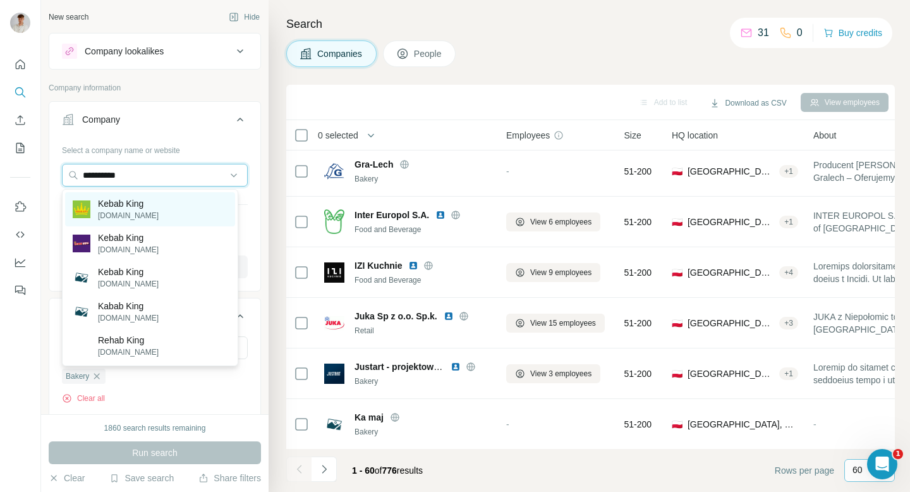
type input "**********"
click at [139, 204] on p "Kebab King" at bounding box center [128, 203] width 61 height 13
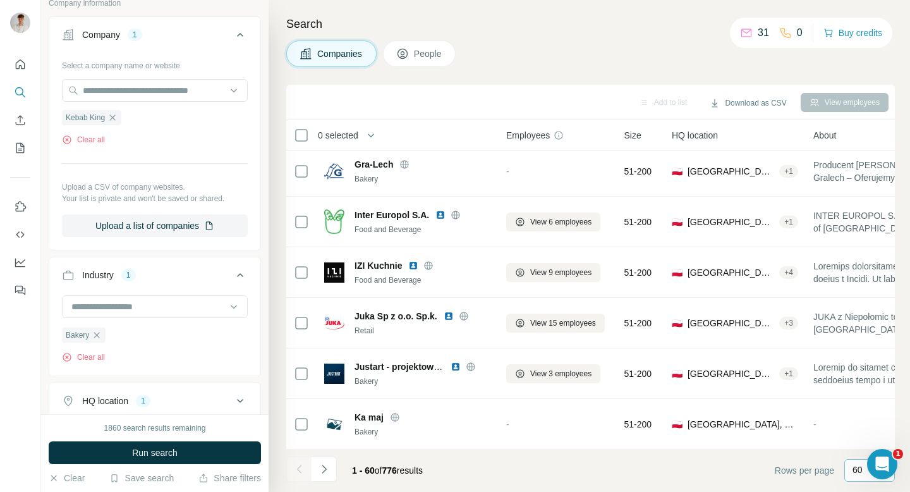
scroll to position [95, 0]
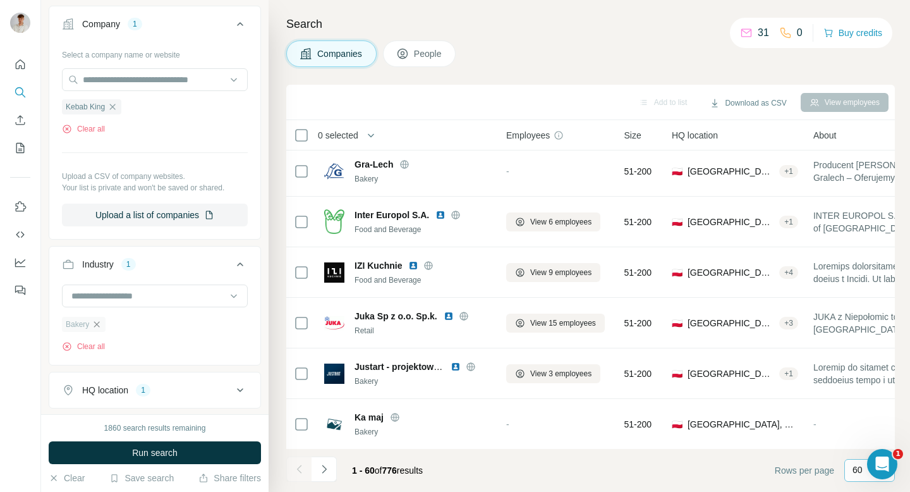
click at [97, 326] on icon "button" at bounding box center [97, 324] width 6 height 6
click at [180, 429] on button "Run search" at bounding box center [155, 452] width 212 height 23
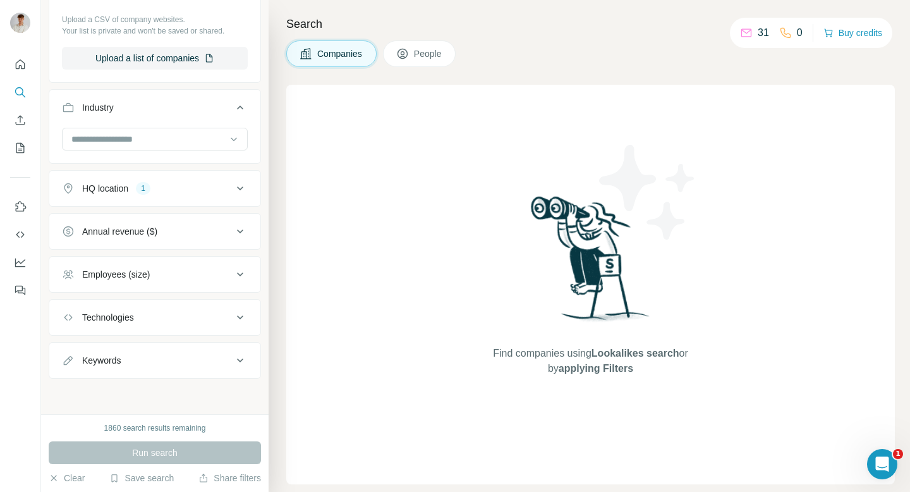
scroll to position [236, 0]
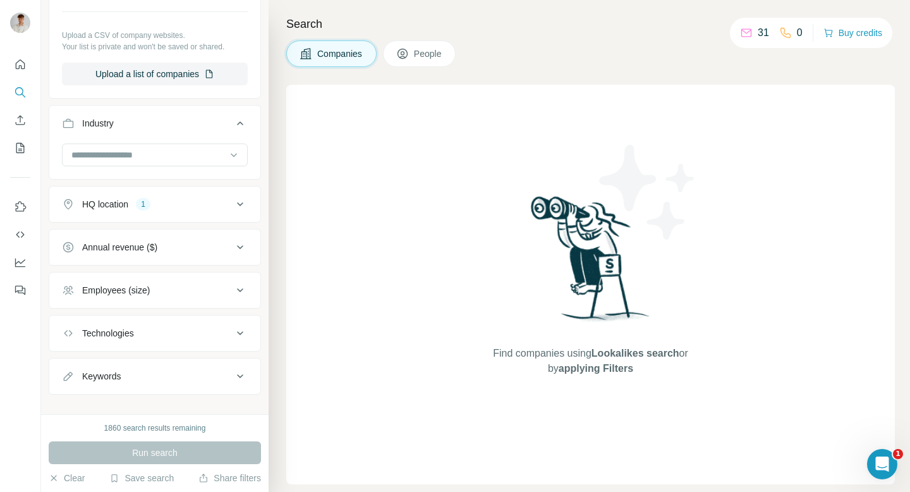
click at [161, 211] on button "HQ location 1" at bounding box center [154, 204] width 211 height 30
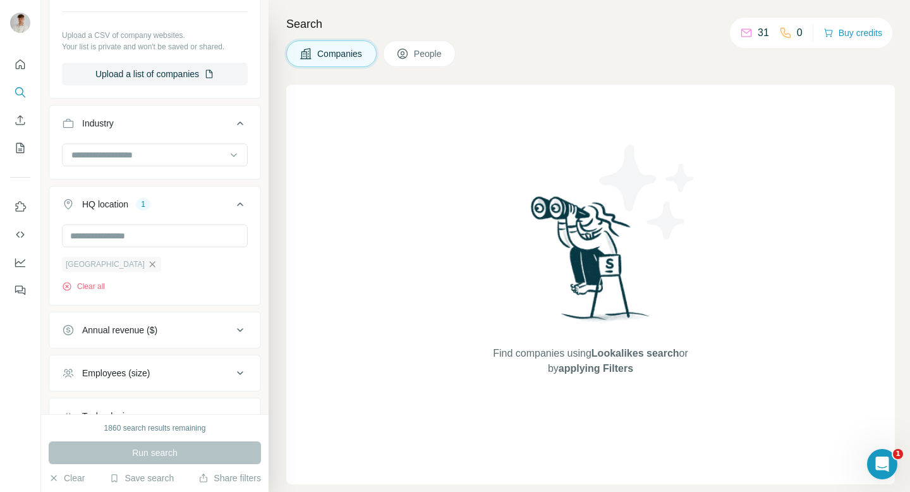
click at [150, 265] on icon "button" at bounding box center [153, 264] width 6 height 6
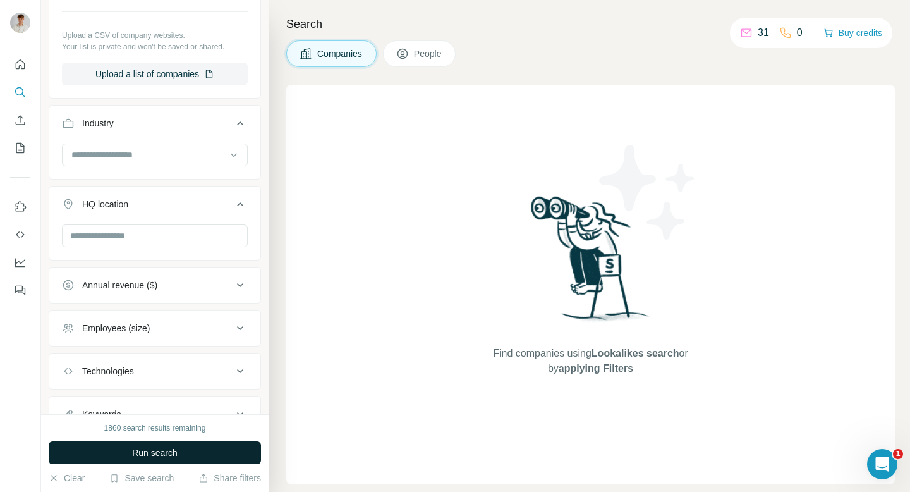
click at [178, 429] on span "Run search" at bounding box center [155, 452] width 46 height 13
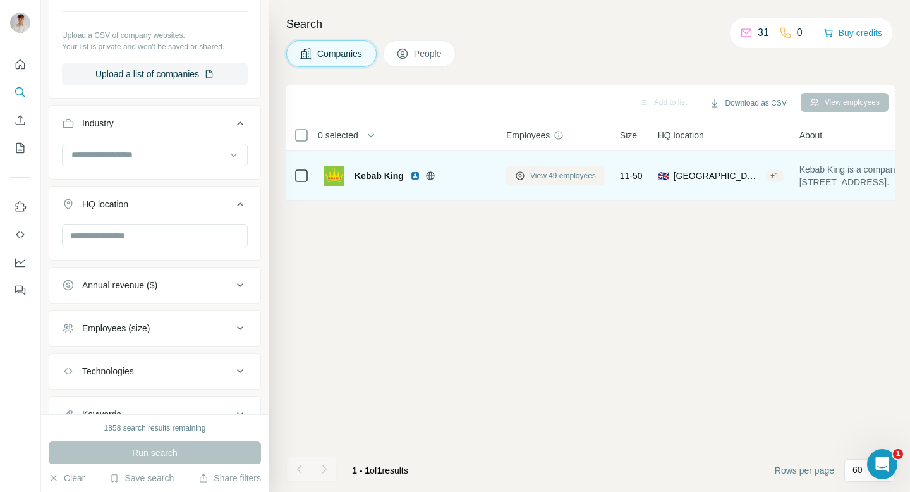
click at [555, 173] on span "View 49 employees" at bounding box center [563, 175] width 66 height 11
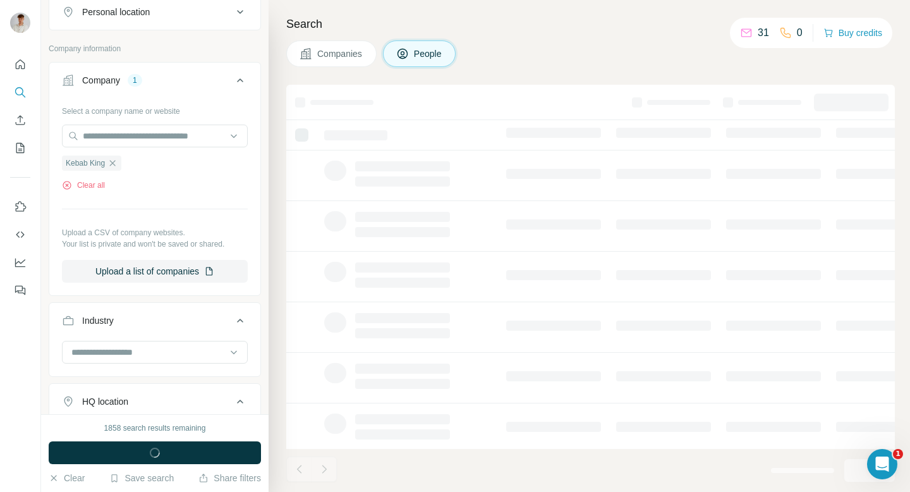
scroll to position [434, 0]
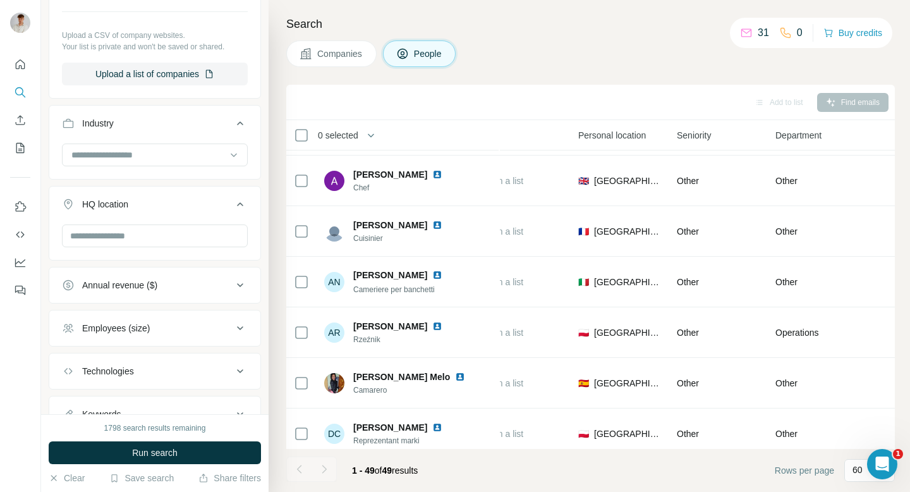
scroll to position [416, 365]
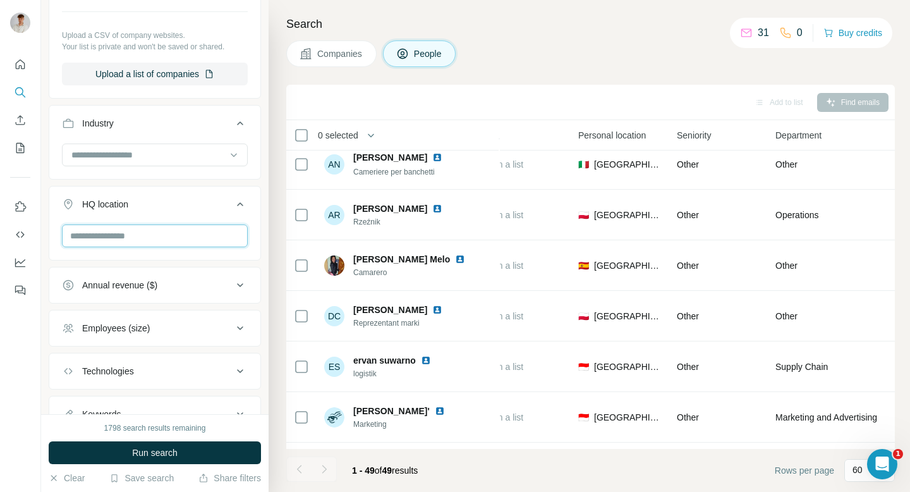
click at [133, 235] on input "text" at bounding box center [155, 235] width 186 height 23
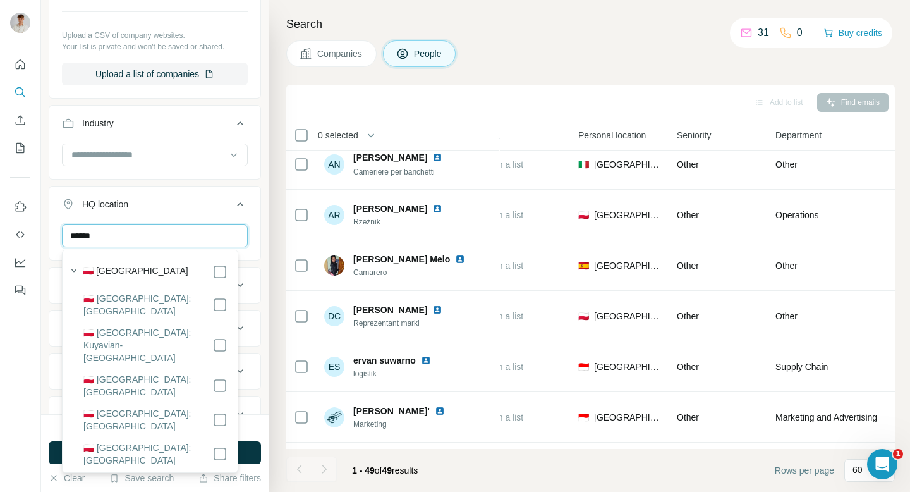
type input "******"
click at [142, 271] on div "🇵🇱 [GEOGRAPHIC_DATA]" at bounding box center [155, 271] width 145 height 15
click at [253, 429] on button "Run search" at bounding box center [155, 452] width 212 height 23
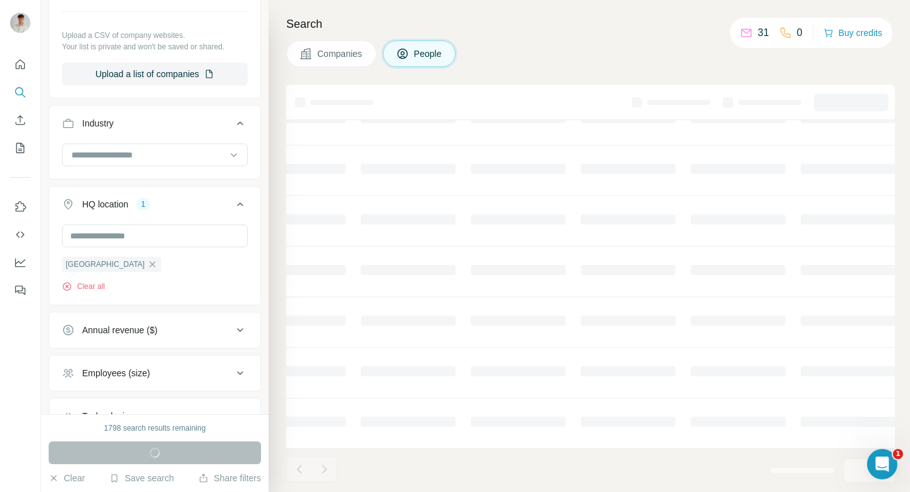
scroll to position [214, 365]
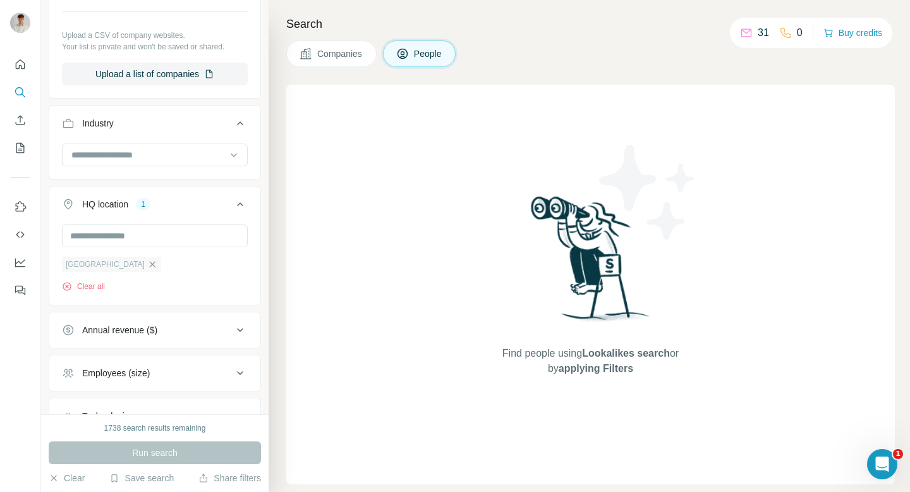
click at [147, 262] on icon "button" at bounding box center [152, 264] width 10 height 10
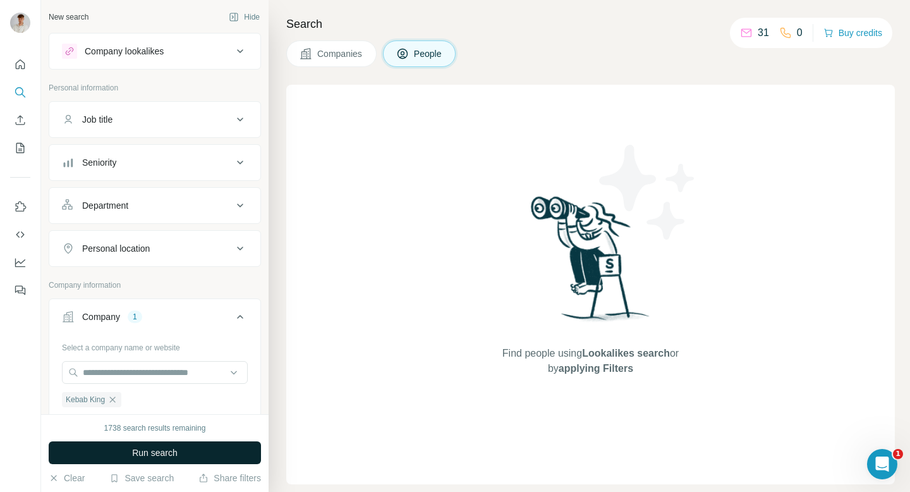
click at [150, 429] on span "Run search" at bounding box center [155, 452] width 46 height 13
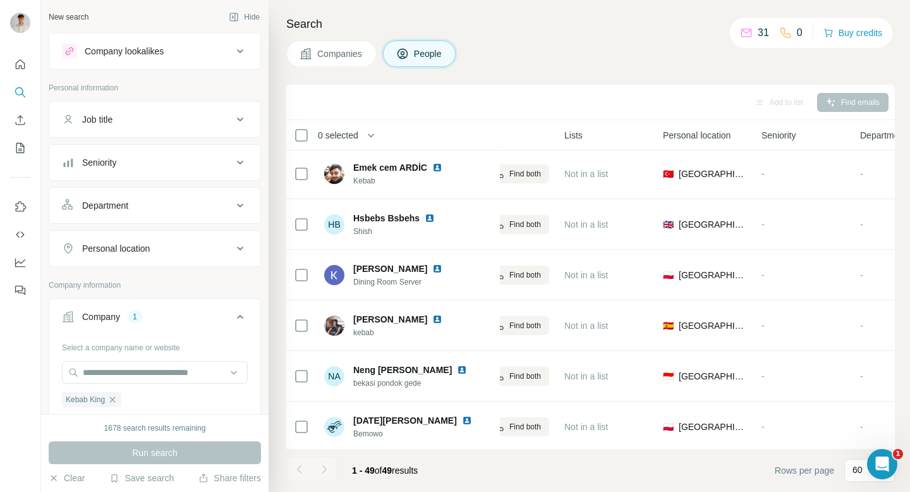
scroll to position [2187, 281]
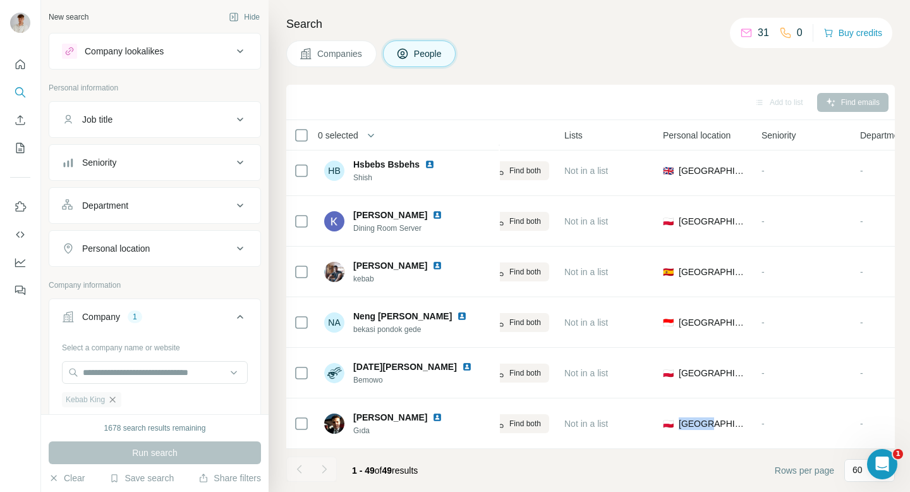
click at [116, 397] on icon "button" at bounding box center [112, 399] width 10 height 10
click at [131, 363] on input "text" at bounding box center [155, 372] width 186 height 23
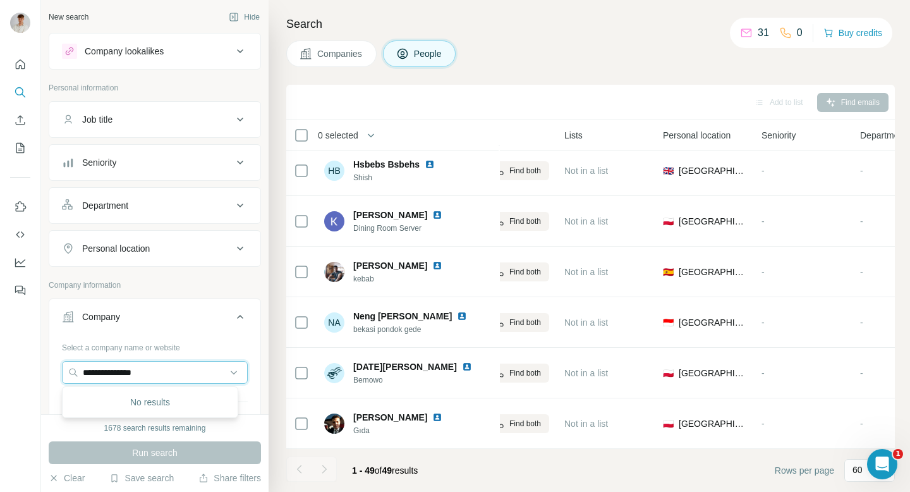
type input "**********"
click at [418, 48] on span "People" at bounding box center [428, 53] width 29 height 13
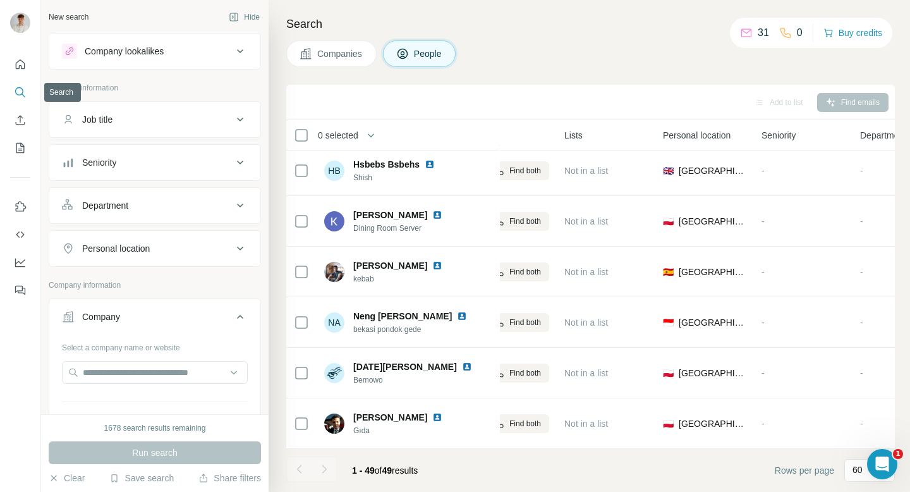
click at [16, 98] on icon "Search" at bounding box center [20, 92] width 13 height 13
click at [214, 321] on div "Company" at bounding box center [147, 316] width 171 height 13
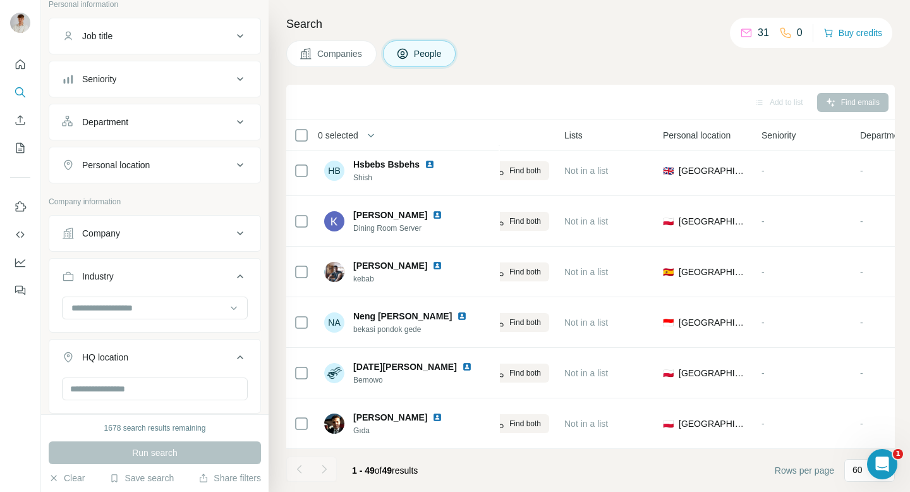
scroll to position [126, 0]
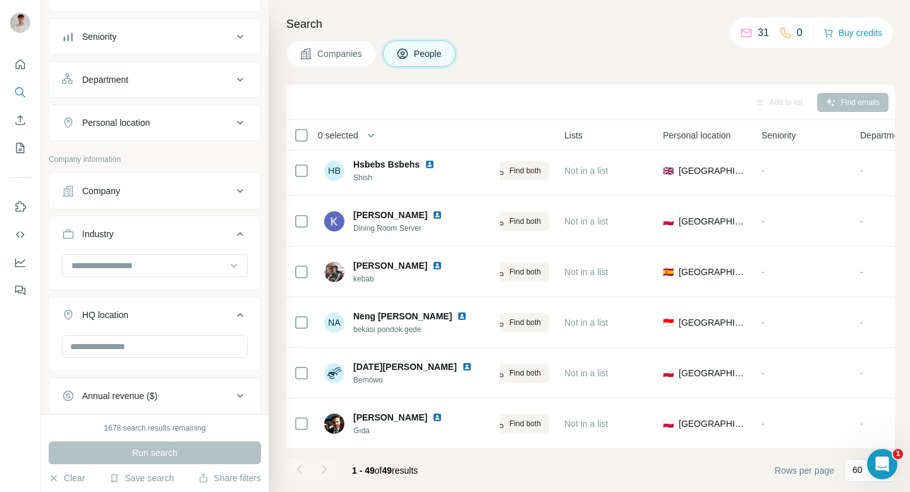
click at [195, 233] on div "Industry" at bounding box center [147, 234] width 171 height 13
click at [185, 278] on div "HQ location" at bounding box center [147, 277] width 171 height 13
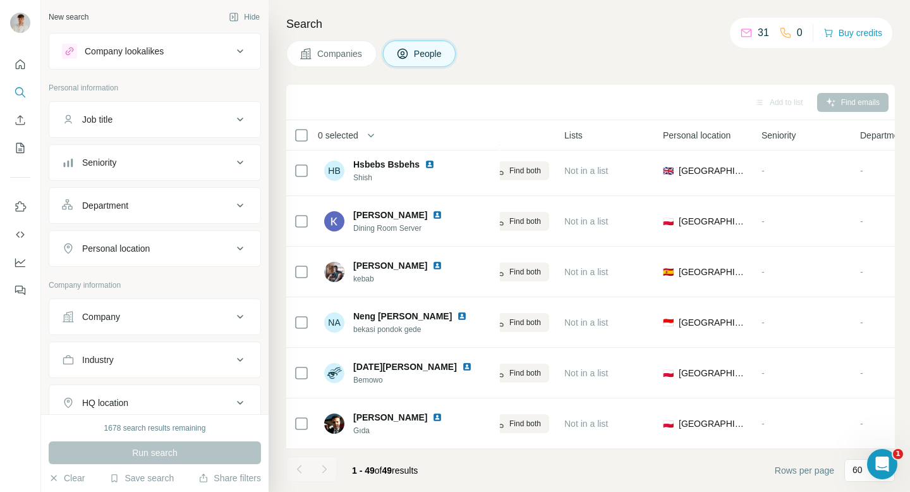
click at [169, 56] on div "Company lookalikes" at bounding box center [147, 51] width 171 height 15
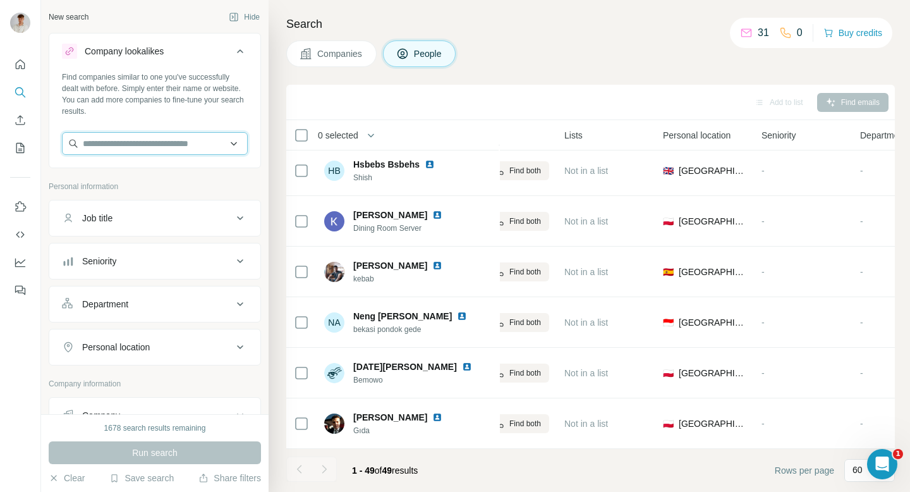
click at [152, 133] on input "text" at bounding box center [155, 143] width 186 height 23
paste input "**********"
drag, startPoint x: 167, startPoint y: 145, endPoint x: 123, endPoint y: 145, distance: 43.6
click at [123, 145] on input "**********" at bounding box center [155, 143] width 186 height 23
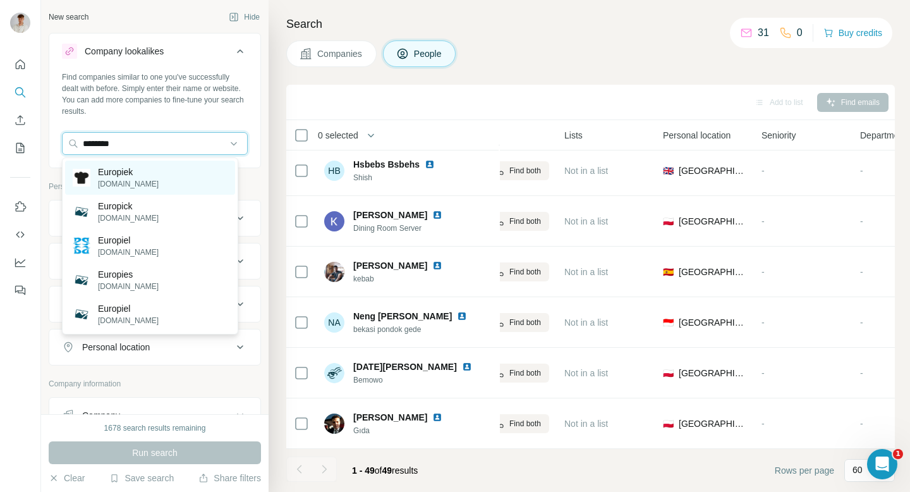
type input "********"
click at [135, 182] on p "[DOMAIN_NAME]" at bounding box center [128, 183] width 61 height 11
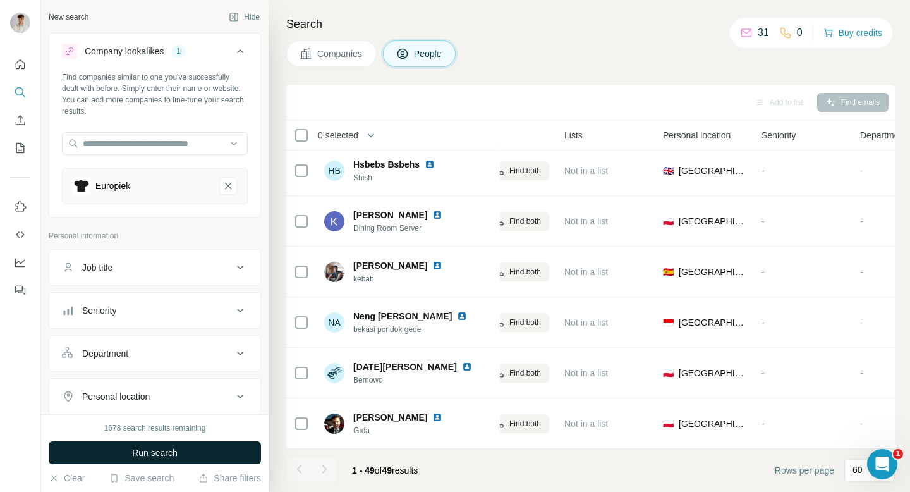
click at [159, 429] on span "Run search" at bounding box center [155, 452] width 46 height 13
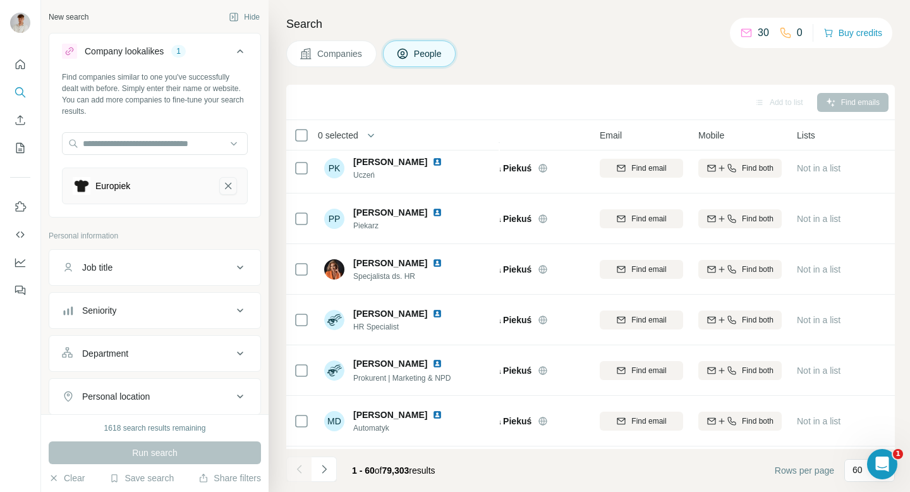
click at [223, 180] on icon "Europiek-remove-button" at bounding box center [228, 186] width 11 height 13
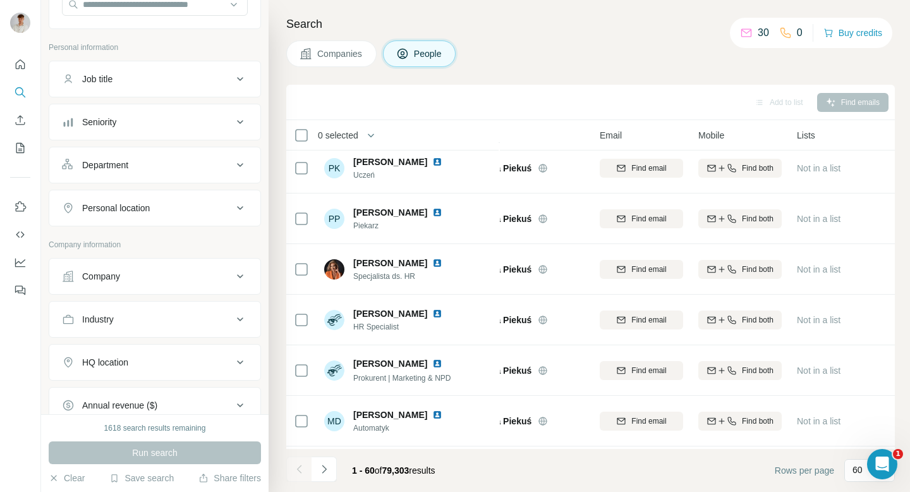
scroll to position [140, 0]
click at [174, 279] on div "Company" at bounding box center [147, 275] width 171 height 13
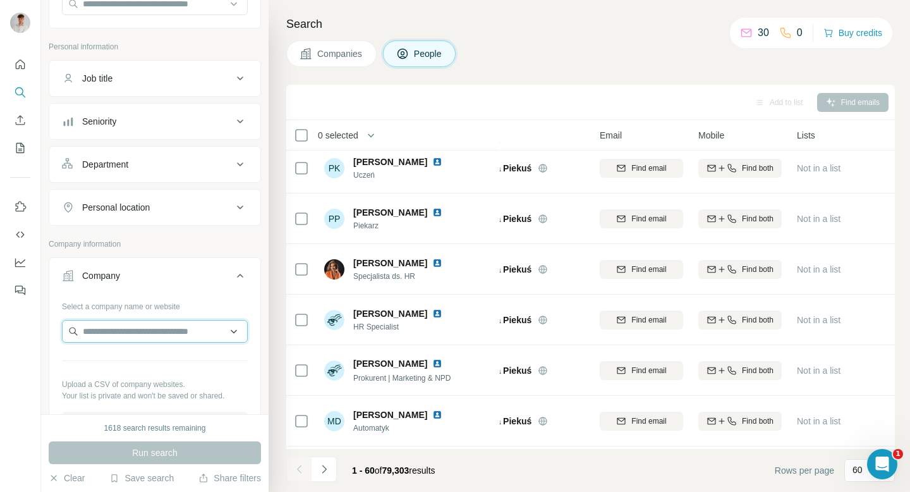
click at [166, 329] on input "text" at bounding box center [155, 331] width 186 height 23
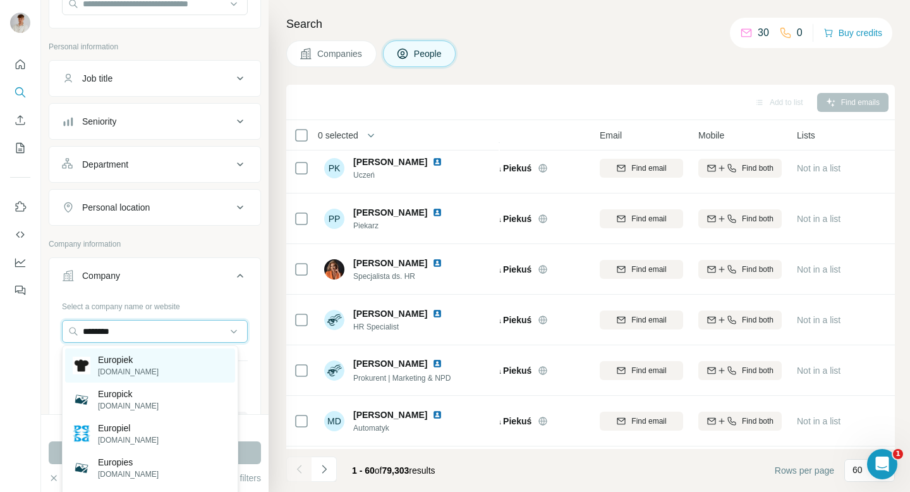
type input "********"
click at [142, 365] on div "Europiek [DOMAIN_NAME]" at bounding box center [150, 365] width 170 height 34
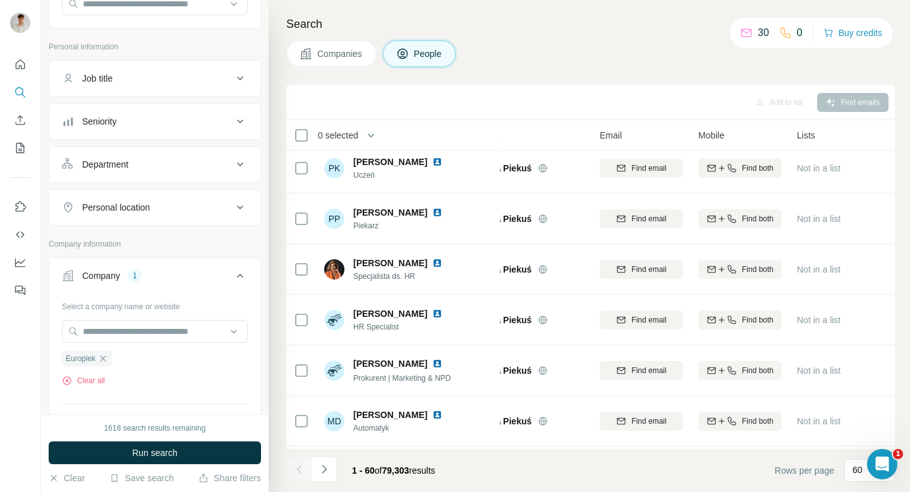
click at [148, 202] on div "Personal location" at bounding box center [116, 207] width 68 height 13
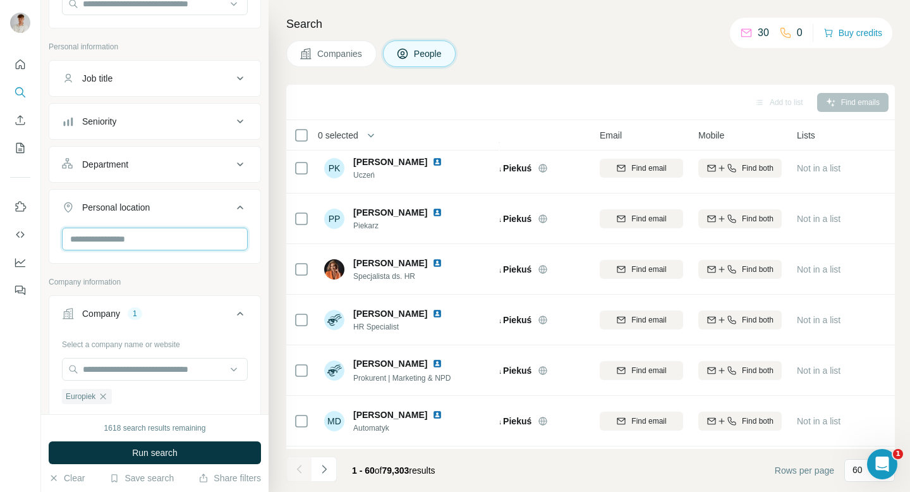
click at [151, 247] on input "text" at bounding box center [155, 239] width 186 height 23
type input "******"
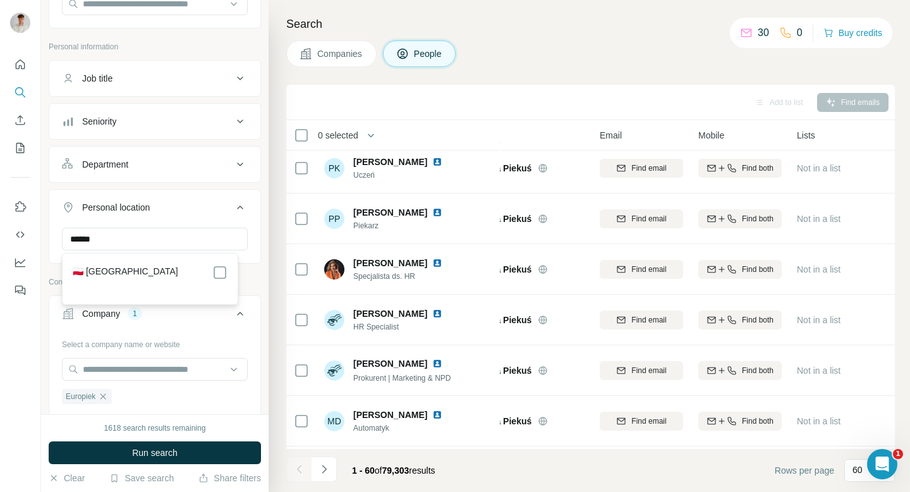
click at [144, 276] on div "🇵🇱 [GEOGRAPHIC_DATA]" at bounding box center [150, 272] width 155 height 15
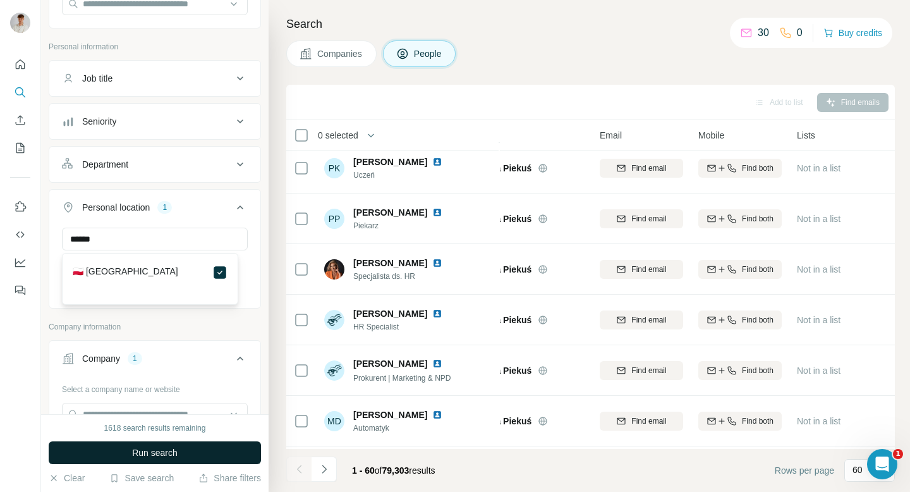
click at [173, 429] on span "Run search" at bounding box center [155, 452] width 46 height 13
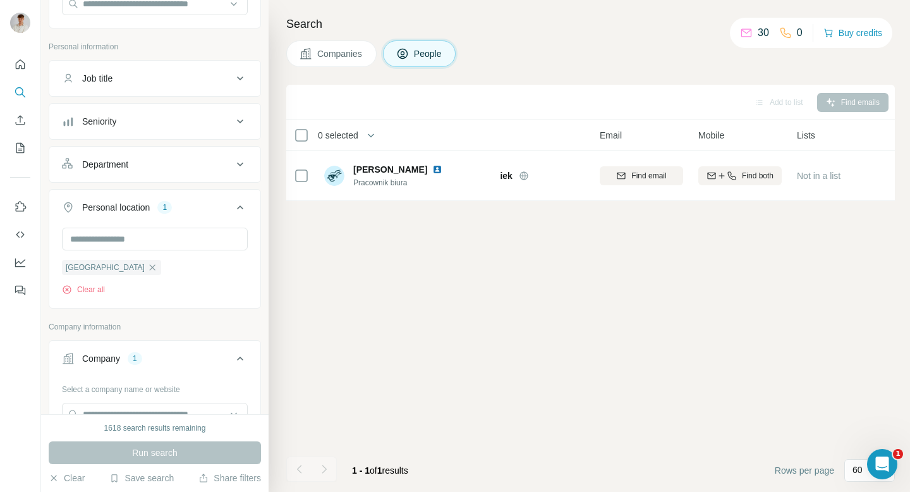
scroll to position [0, 48]
click at [147, 265] on icon "button" at bounding box center [152, 267] width 10 height 10
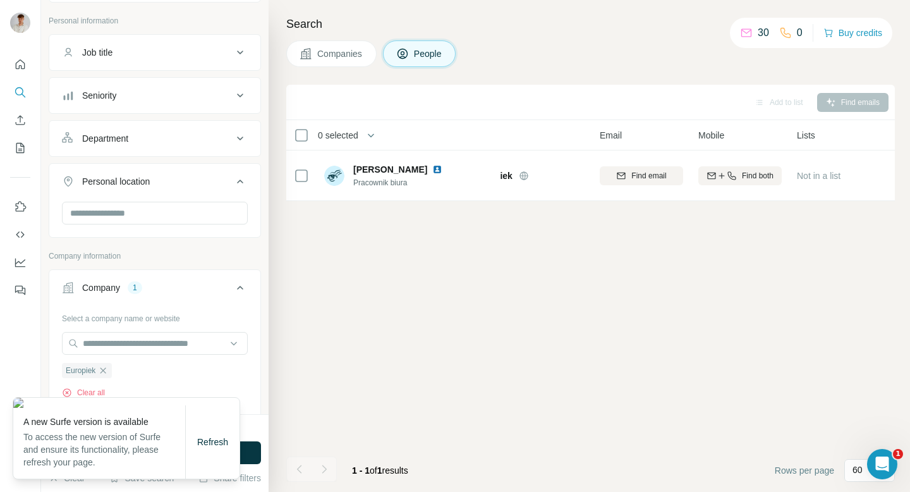
scroll to position [226, 0]
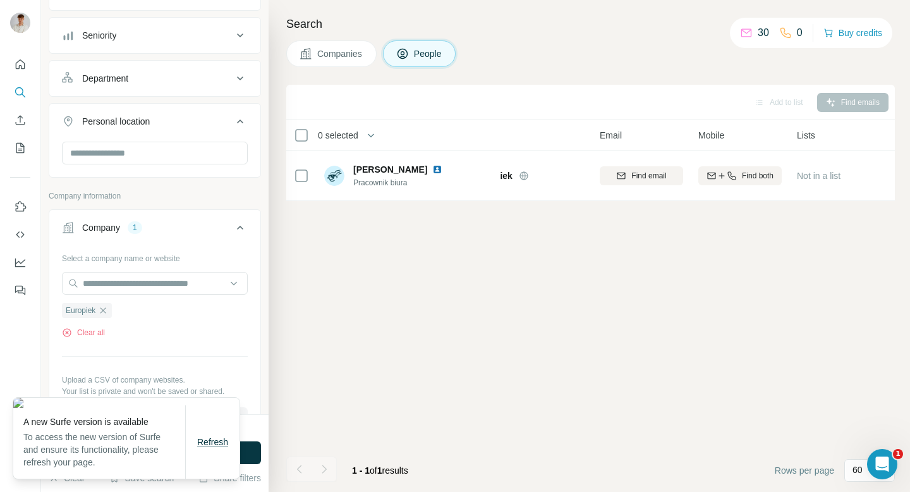
click at [217, 429] on span "Refresh" at bounding box center [212, 442] width 31 height 10
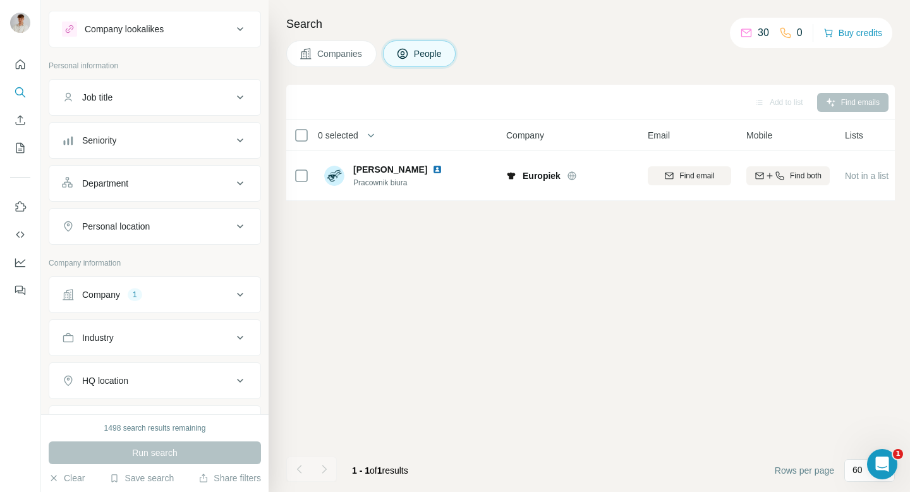
scroll to position [81, 0]
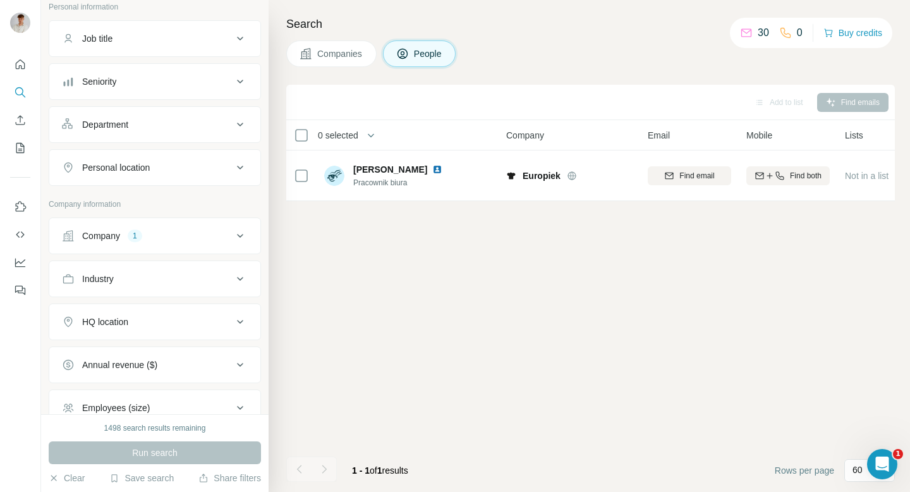
click at [174, 236] on div "Company 1" at bounding box center [147, 235] width 171 height 13
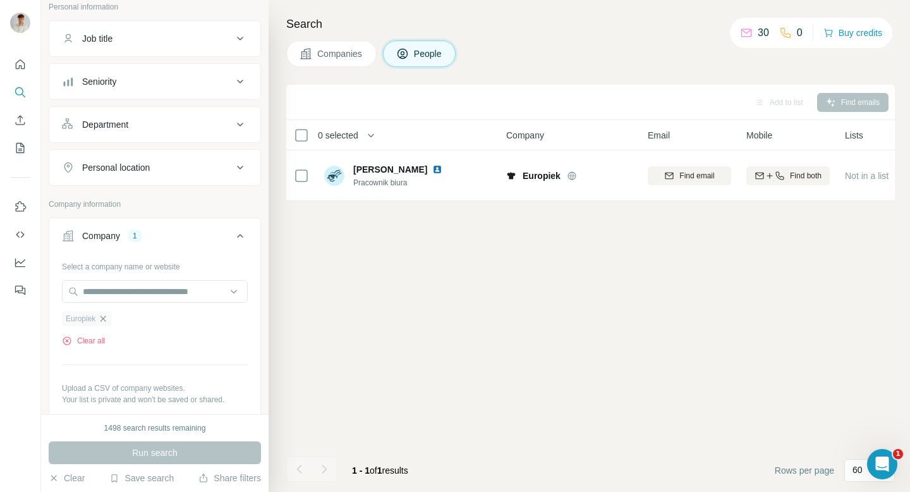
click at [106, 321] on icon "button" at bounding box center [104, 318] width 6 height 6
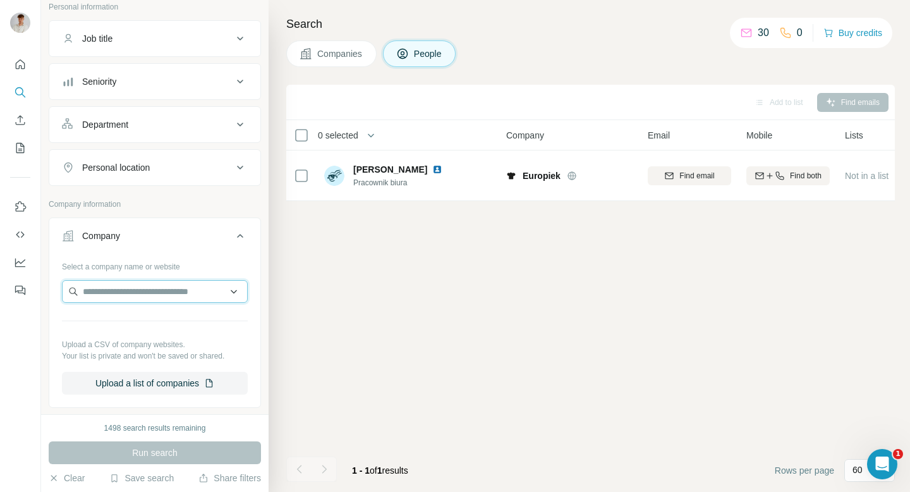
click at [109, 286] on input "text" at bounding box center [155, 291] width 186 height 23
click at [137, 296] on input "**********" at bounding box center [155, 291] width 186 height 23
type input "**********"
click at [137, 296] on input "**********" at bounding box center [155, 291] width 186 height 23
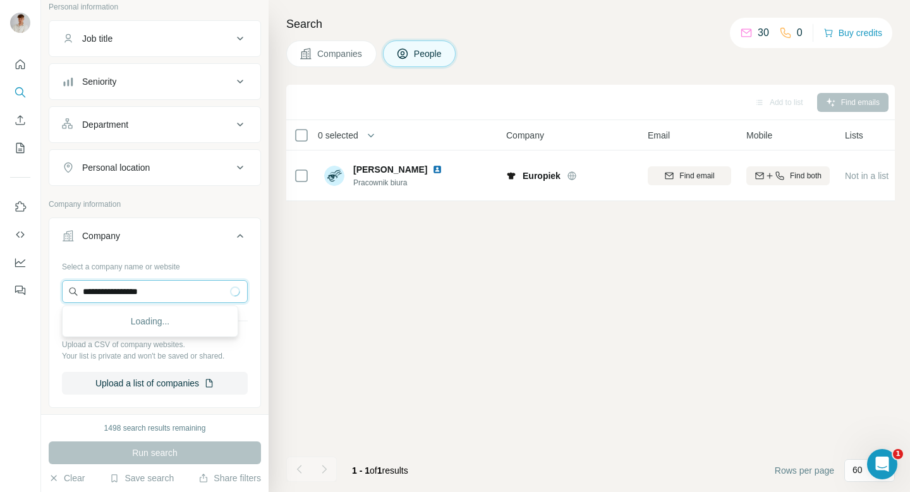
click at [137, 296] on input "**********" at bounding box center [155, 291] width 186 height 23
paste input "**********"
type input "**********"
click at [177, 290] on input "**********" at bounding box center [150, 291] width 176 height 23
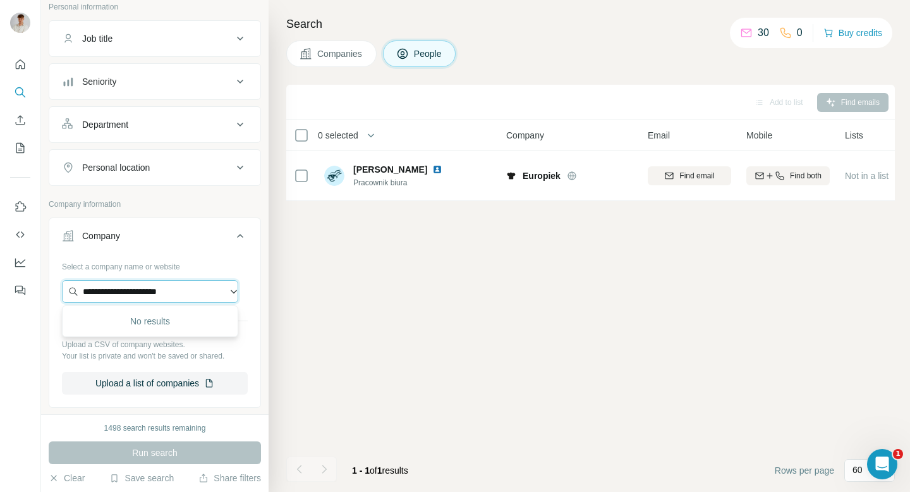
click at [177, 290] on input "**********" at bounding box center [150, 291] width 176 height 23
click at [21, 97] on icon "Search" at bounding box center [20, 92] width 13 height 13
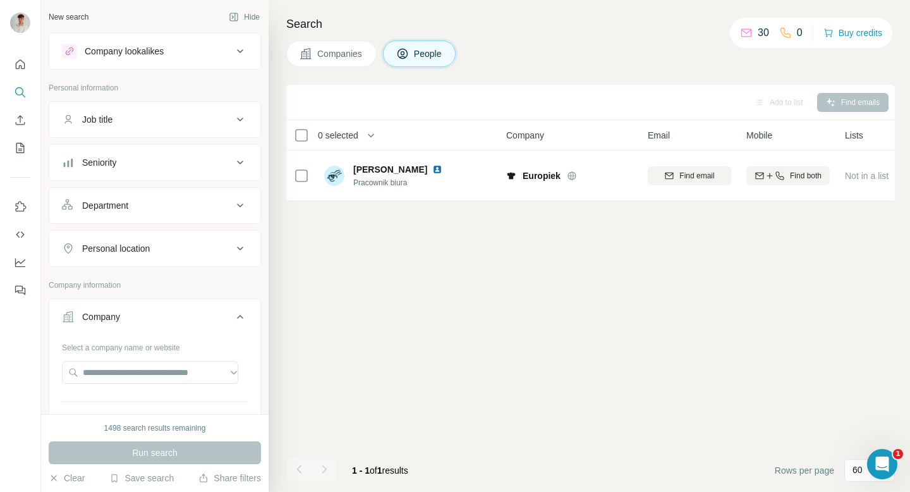
click at [131, 48] on div "Company lookalikes" at bounding box center [124, 51] width 79 height 13
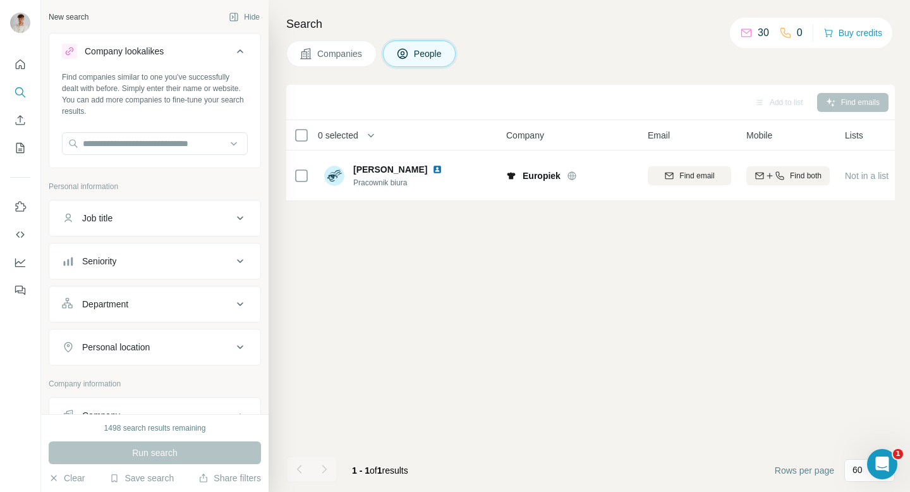
click at [116, 129] on div "Find companies similar to one you've successfully dealt with before. Simply ent…" at bounding box center [154, 118] width 211 height 94
click at [113, 149] on input "text" at bounding box center [155, 143] width 186 height 23
paste input "**********"
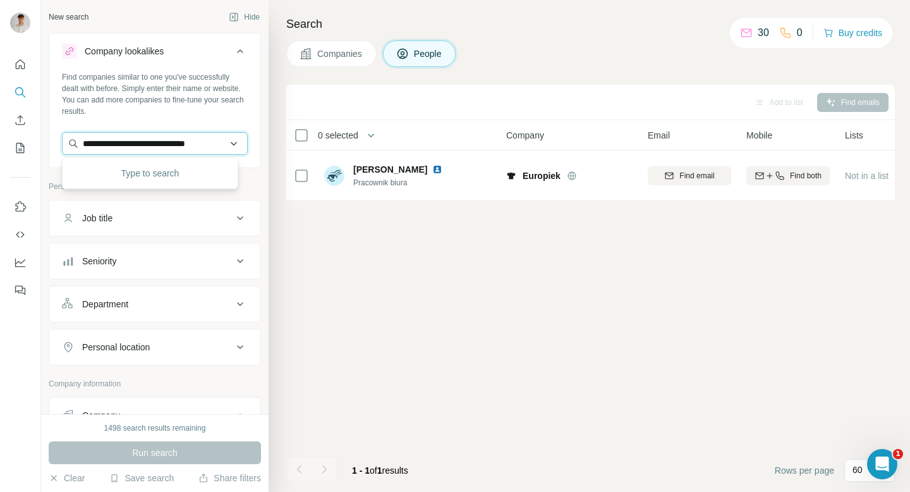
scroll to position [0, 16]
type input "**********"
click at [202, 138] on input "**********" at bounding box center [150, 143] width 176 height 23
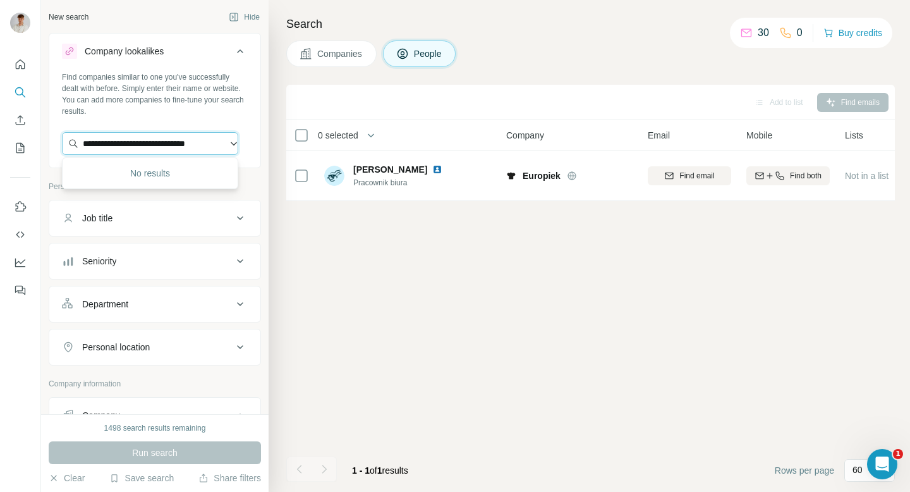
click at [202, 138] on input "**********" at bounding box center [150, 143] width 176 height 23
paste input "**********"
type input "**********"
click at [178, 71] on button "Company lookalikes" at bounding box center [154, 53] width 211 height 35
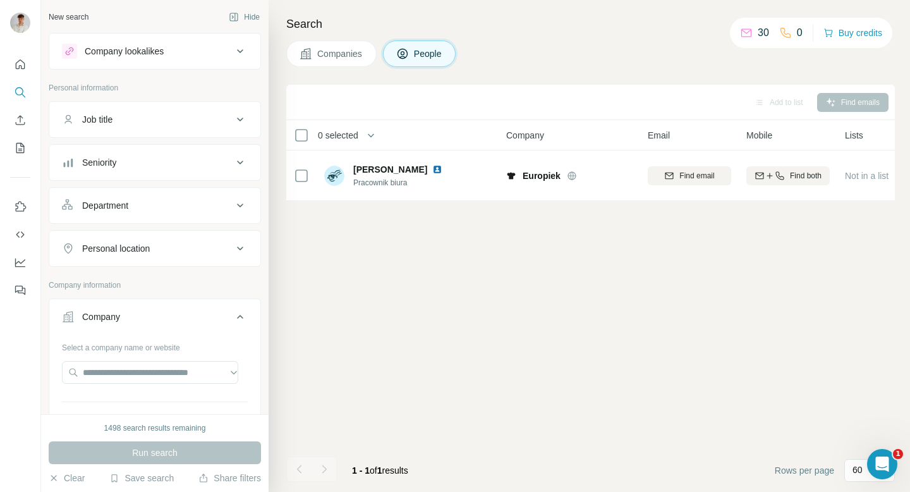
click at [137, 51] on div "Company lookalikes" at bounding box center [124, 51] width 79 height 13
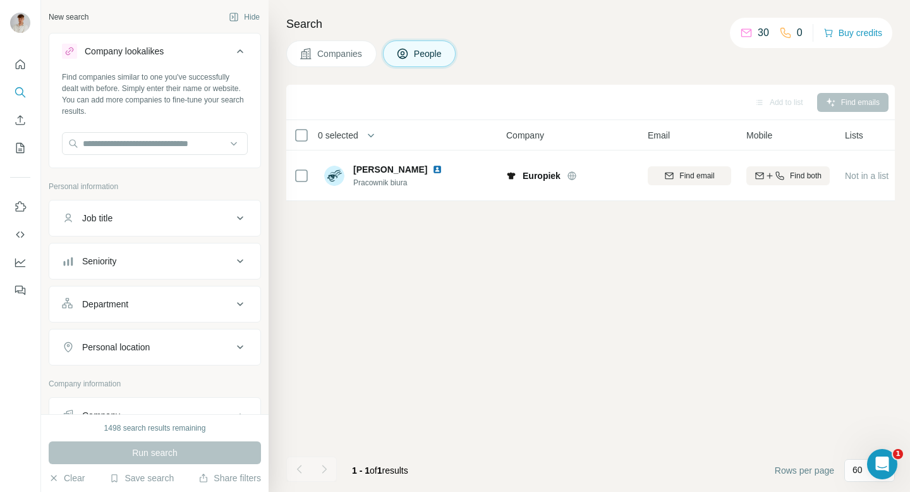
click at [123, 124] on div "Find companies similar to one you've successfully dealt with before. Simply ent…" at bounding box center [154, 118] width 211 height 94
click at [118, 143] on input "text" at bounding box center [155, 143] width 186 height 23
paste input "**********"
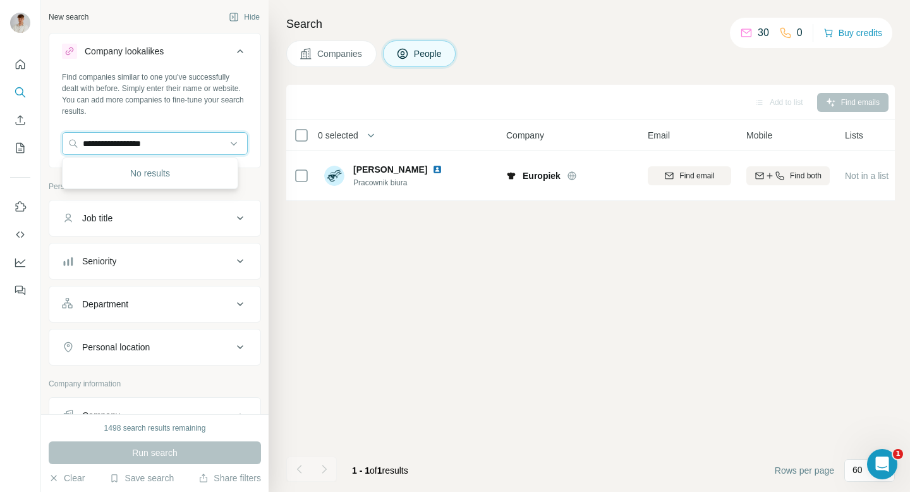
type input "**********"
